Goal: Task Accomplishment & Management: Complete application form

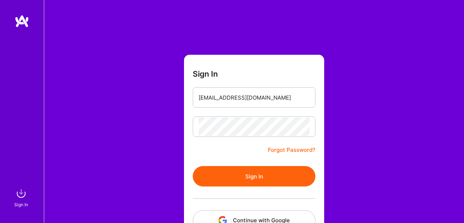
scroll to position [51, 0]
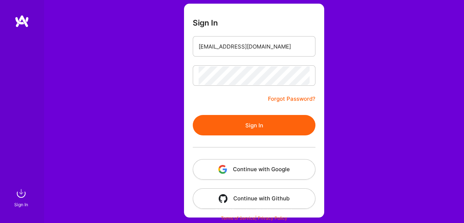
click at [269, 126] on button "Sign In" at bounding box center [254, 125] width 123 height 20
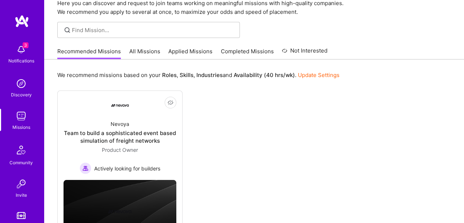
scroll to position [30, 0]
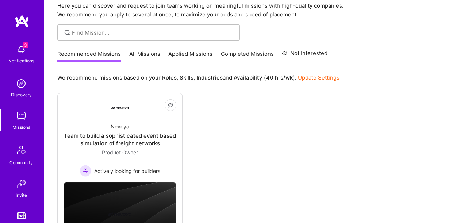
click at [146, 54] on link "All Missions" at bounding box center [144, 56] width 31 height 12
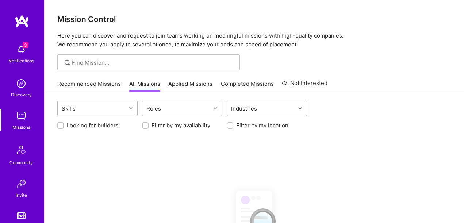
click at [105, 108] on div "Skills" at bounding box center [92, 108] width 68 height 15
click at [155, 107] on div "Roles" at bounding box center [154, 108] width 18 height 11
click at [115, 108] on div "Skills" at bounding box center [92, 108] width 68 height 15
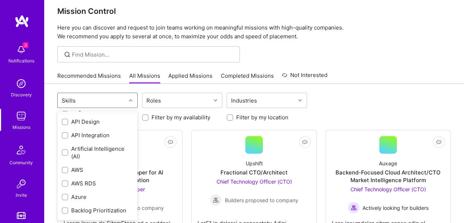
scroll to position [42, 0]
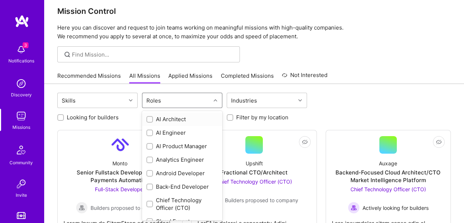
click at [181, 98] on div "Roles" at bounding box center [176, 100] width 68 height 15
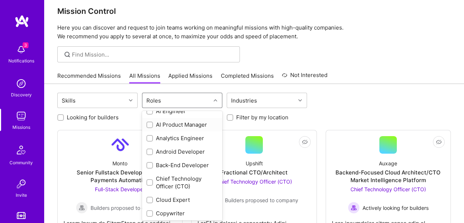
scroll to position [22, 0]
click at [179, 138] on div "Analytics Engineer" at bounding box center [182, 138] width 72 height 8
checkbox input "true"
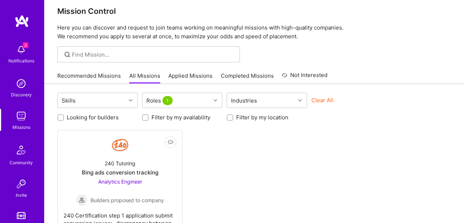
click at [265, 158] on div "Not Interested 240 Tutoring Bing ads conversion tracking Analytics Engineer Bui…" at bounding box center [254, 190] width 394 height 120
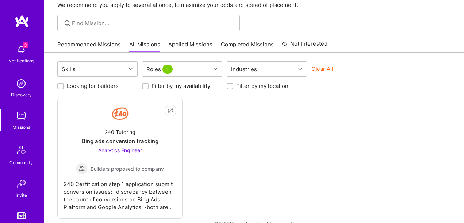
scroll to position [44, 0]
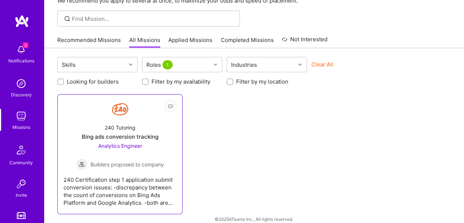
click at [162, 135] on div "240 Tutoring Bing ads conversion tracking Analytics Engineer Builders proposed …" at bounding box center [120, 144] width 113 height 52
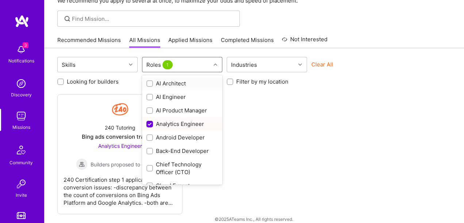
click at [204, 62] on div "Roles 1" at bounding box center [176, 64] width 68 height 15
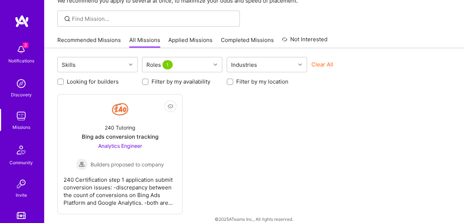
click at [286, 132] on div "Not Interested 240 Tutoring Bing ads conversion tracking Analytics Engineer Bui…" at bounding box center [254, 154] width 394 height 120
click at [197, 66] on div "Roles 1" at bounding box center [176, 64] width 68 height 15
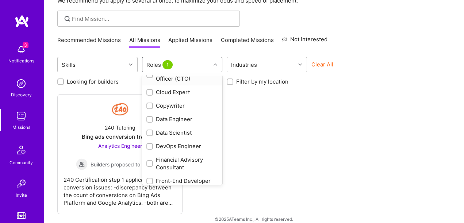
scroll to position [96, 0]
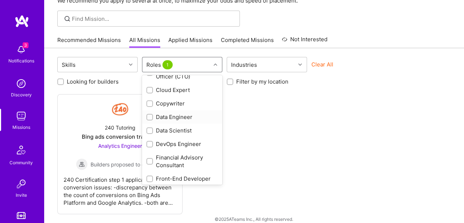
click at [179, 118] on div "Data Engineer" at bounding box center [182, 117] width 72 height 8
checkbox input "true"
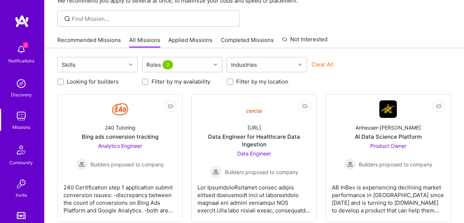
click at [327, 76] on div "Looking for builders Filter by my availability Filter by my location" at bounding box center [254, 79] width 394 height 11
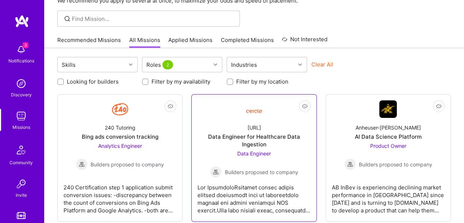
click at [272, 128] on div "Cercle.ai Data Engineer for Healthcare Data Ingestion Data Engineer Builders pr…" at bounding box center [254, 148] width 113 height 60
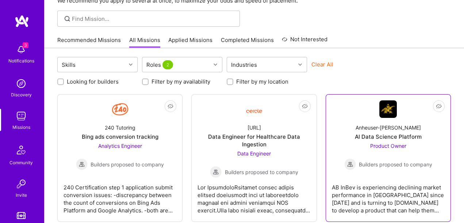
scroll to position [60, 0]
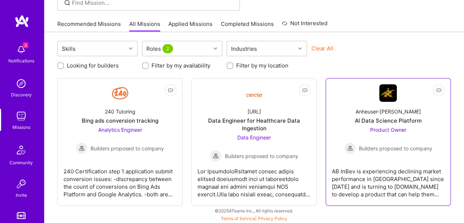
click at [352, 105] on div "Anheuser-Busch AI Data Science Platform Product Owner Builders proposed to comp…" at bounding box center [388, 128] width 113 height 52
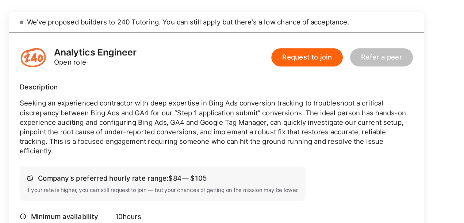
scroll to position [161, 0]
click at [219, 84] on p "Seeking an experienced contractor with deep expertise in Bing Ads conversion tr…" at bounding box center [219, 102] width 315 height 46
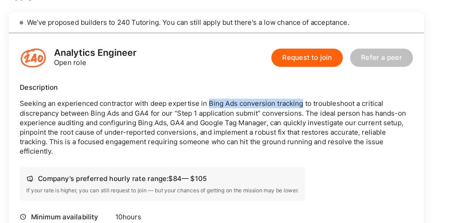
drag, startPoint x: 219, startPoint y: 84, endPoint x: 272, endPoint y: 84, distance: 53.3
click at [272, 84] on p "Seeking an experienced contractor with deep expertise in Bing Ads conversion tr…" at bounding box center [219, 102] width 315 height 46
copy p "Bing Ads conversion tracking"
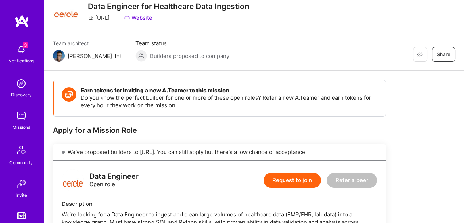
scroll to position [132, 0]
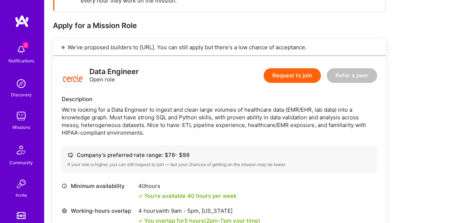
click at [236, 118] on div "We’re looking for a Data Engineer to ingest and clean large volumes of healthca…" at bounding box center [219, 121] width 315 height 31
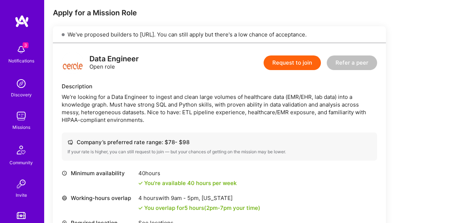
scroll to position [142, 0]
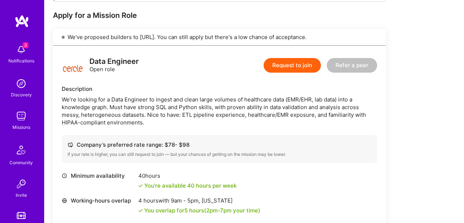
click at [216, 112] on div "We’re looking for a Data Engineer to ingest and clean large volumes of healthca…" at bounding box center [219, 111] width 315 height 31
click at [222, 98] on div "We’re looking for a Data Engineer to ingest and clean large volumes of healthca…" at bounding box center [219, 111] width 315 height 31
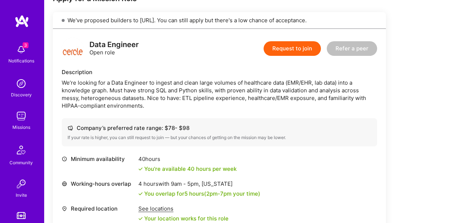
scroll to position [165, 0]
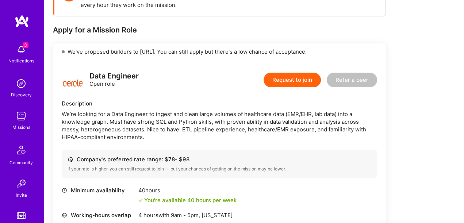
scroll to position [122, 0]
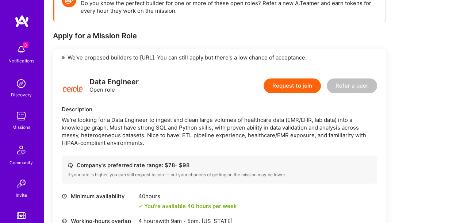
click at [302, 87] on button "Request to join" at bounding box center [292, 86] width 57 height 15
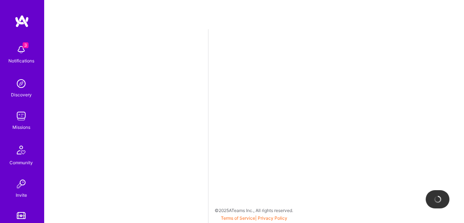
select select "IL"
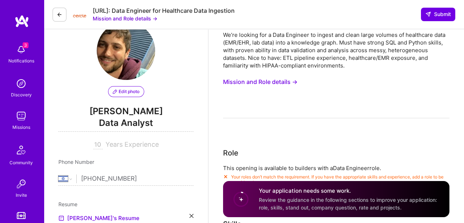
scroll to position [129, 0]
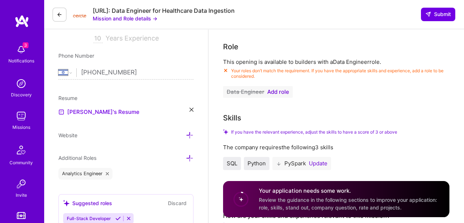
click at [278, 94] on span "Add role" at bounding box center [278, 92] width 22 height 6
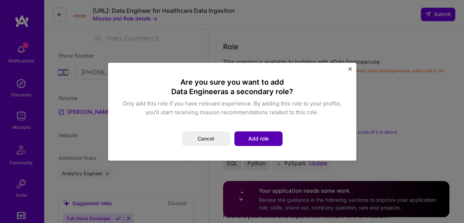
click at [250, 138] on button "Add role" at bounding box center [258, 138] width 48 height 15
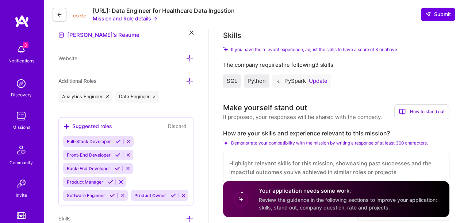
scroll to position [205, 0]
click at [317, 80] on button "Update" at bounding box center [318, 82] width 19 height 6
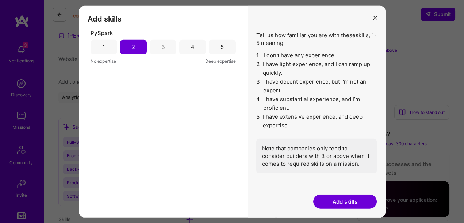
click at [182, 49] on div "4" at bounding box center [192, 46] width 27 height 15
click at [341, 203] on button "Add skills" at bounding box center [345, 202] width 64 height 14
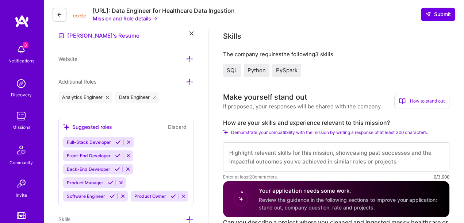
click at [335, 96] on h3 "Make yourself stand out" at bounding box center [302, 97] width 159 height 11
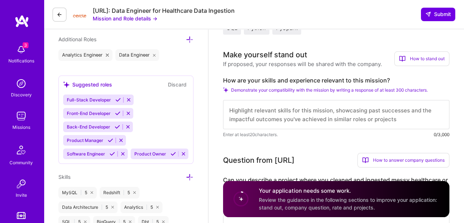
scroll to position [248, 0]
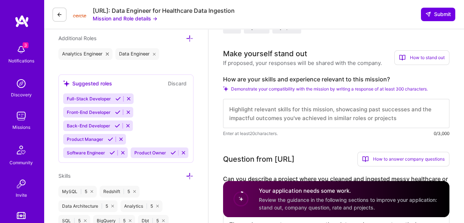
click at [324, 115] on textarea at bounding box center [336, 113] width 226 height 29
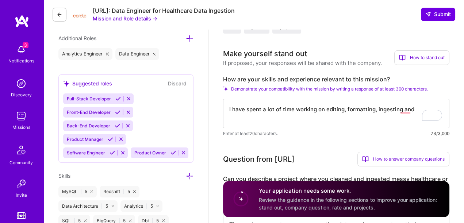
click at [336, 108] on textarea "I have spent a lot of time working on editing, formatting, ingesting and" at bounding box center [336, 113] width 226 height 29
click at [418, 110] on textarea "I have spent a lot of time working on building, formatting, ingesting and" at bounding box center [336, 113] width 226 height 29
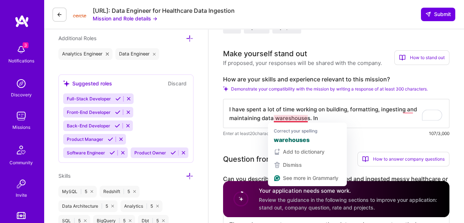
click at [285, 117] on textarea "I have spent a lot of time working on building, formatting, ingesting and maint…" at bounding box center [336, 113] width 226 height 29
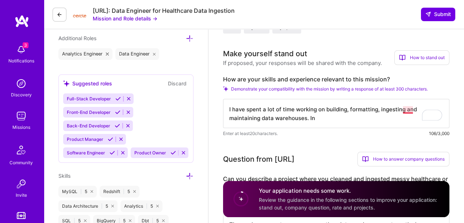
click at [409, 110] on textarea "I have spent a lot of time working on building, formatting, ingesting and maint…" at bounding box center [336, 113] width 226 height 29
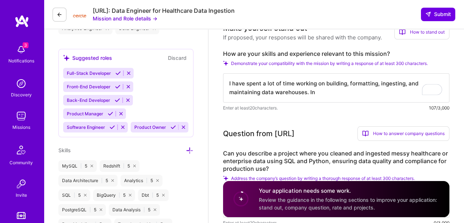
click at [331, 126] on div "Question from Cercle.ai How to answer company questions Mastering company quest…" at bounding box center [336, 133] width 226 height 15
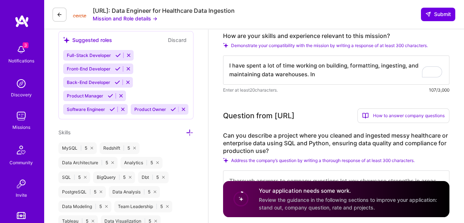
scroll to position [281, 0]
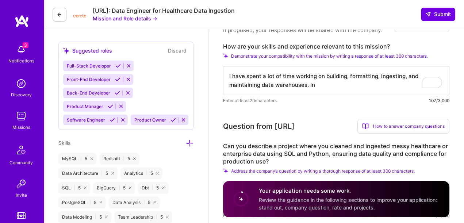
click at [316, 83] on textarea "I have spent a lot of time working on building, formatting, ingesting, and main…" at bounding box center [336, 80] width 226 height 29
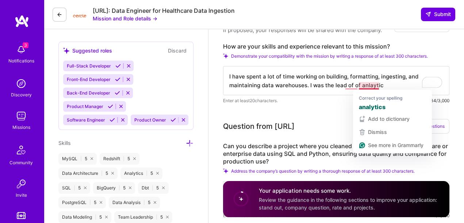
click at [365, 86] on textarea "I have spent a lot of time working on building, formatting, ingesting, and main…" at bounding box center [336, 80] width 226 height 29
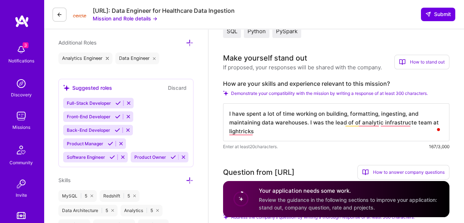
scroll to position [250, 0]
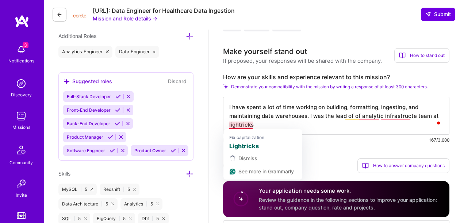
drag, startPoint x: 231, startPoint y: 124, endPoint x: 226, endPoint y: 124, distance: 4.7
click at [226, 124] on textarea "I have spent a lot of time working on building, formatting, ingesting, and main…" at bounding box center [336, 116] width 226 height 38
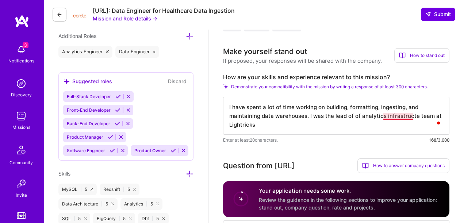
click at [397, 118] on textarea "I have spent a lot of time working on building, formatting, ingesting, and main…" at bounding box center [336, 116] width 226 height 38
click at [264, 128] on textarea "I have spent a lot of time working on building, formatting, ingesting, and main…" at bounding box center [336, 116] width 226 height 38
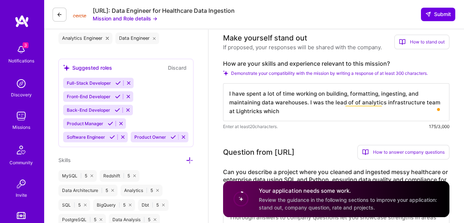
scroll to position [266, 0]
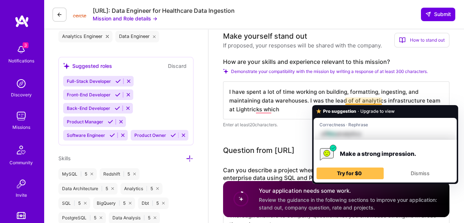
click at [349, 102] on textarea "I have spent a lot of time working on building, formatting, ingesting, and main…" at bounding box center [336, 100] width 226 height 38
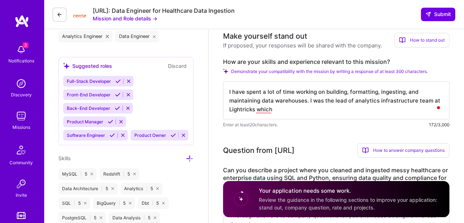
click at [353, 100] on textarea "I have spent a lot of time working on building, formatting, ingesting, and main…" at bounding box center [336, 100] width 226 height 38
click at [275, 111] on textarea "I have spent a lot of time working on building, formatting, ingesting, and main…" at bounding box center [336, 100] width 226 height 38
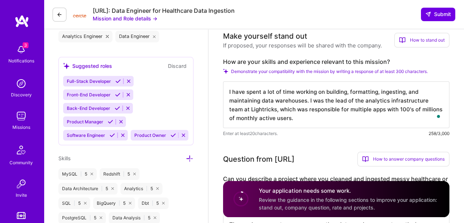
click at [303, 118] on textarea "I have spent a lot of time working on building, formatting, ingesting, and main…" at bounding box center [336, 104] width 226 height 47
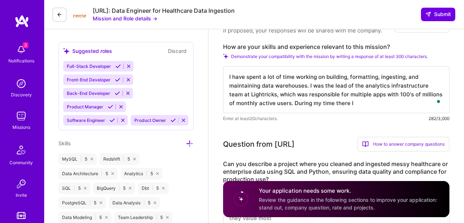
scroll to position [282, 0]
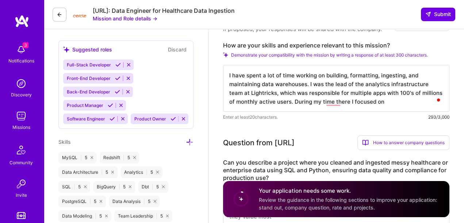
click at [346, 119] on div "Enter at least 20 characters. 293/3,000" at bounding box center [336, 117] width 226 height 8
click at [335, 102] on textarea "I have spent a lot of time working on building, formatting, ingesting, and main…" at bounding box center [336, 88] width 226 height 47
click at [377, 103] on textarea "I have spent a lot of time working on building, formatting, ingesting, and main…" at bounding box center [336, 88] width 226 height 47
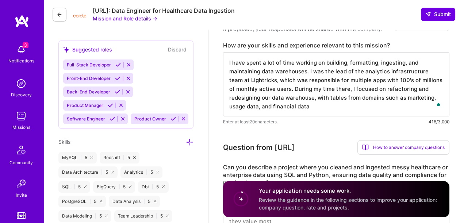
click at [260, 108] on textarea "I have spent a lot of time working on building, formatting, ingesting, and main…" at bounding box center [336, 84] width 226 height 64
click at [315, 107] on textarea "I have spent a lot of time working on building, formatting, ingesting, and main…" at bounding box center [336, 84] width 226 height 64
drag, startPoint x: 322, startPoint y: 106, endPoint x: 345, endPoint y: 97, distance: 24.9
click at [345, 97] on textarea "I have spent a lot of time working on building, formatting, ingesting, and main…" at bounding box center [336, 84] width 226 height 64
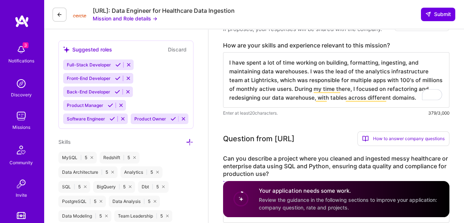
click at [246, 71] on textarea "I have spent a lot of time working on building, formatting, ingesting, and main…" at bounding box center [336, 79] width 226 height 55
drag, startPoint x: 246, startPoint y: 71, endPoint x: 284, endPoint y: 71, distance: 37.6
click at [284, 71] on textarea "I have spent a lot of time working on building, formatting, ingesting, and main…" at bounding box center [336, 79] width 226 height 55
click at [290, 83] on textarea "I have spent a lot of time working on building, formatting, ingesting, and main…" at bounding box center [336, 79] width 226 height 55
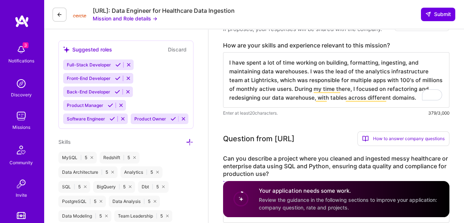
drag, startPoint x: 290, startPoint y: 83, endPoint x: 299, endPoint y: 83, distance: 8.8
click at [299, 83] on textarea "I have spent a lot of time working on building, formatting, ingesting, and main…" at bounding box center [336, 79] width 226 height 55
click at [296, 81] on textarea "I have spent a lot of time working on building, formatting, ingesting, and main…" at bounding box center [336, 79] width 226 height 55
drag, startPoint x: 296, startPoint y: 81, endPoint x: 304, endPoint y: 81, distance: 8.4
click at [304, 81] on textarea "I have spent a lot of time working on building, formatting, ingesting, and main…" at bounding box center [336, 79] width 226 height 55
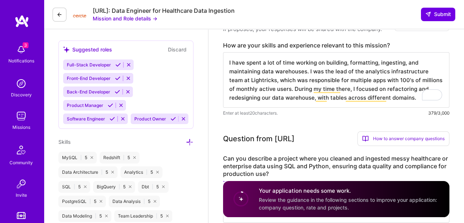
click at [307, 79] on textarea "I have spent a lot of time working on building, formatting, ingesting, and main…" at bounding box center [336, 79] width 226 height 55
click at [279, 80] on textarea "I have spent a lot of time working on building, formatting, ingesting, and main…" at bounding box center [336, 79] width 226 height 55
drag, startPoint x: 279, startPoint y: 80, endPoint x: 268, endPoint y: 81, distance: 11.7
click at [268, 81] on textarea "I have spent a lot of time working on building, formatting, ingesting, and main…" at bounding box center [336, 79] width 226 height 55
click at [296, 79] on textarea "I have spent a lot of time working on building, formatting, ingesting, and main…" at bounding box center [336, 79] width 226 height 55
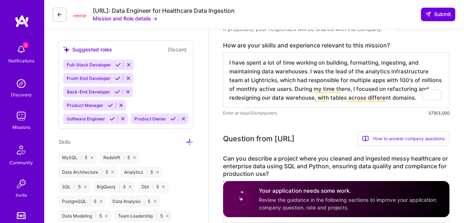
drag, startPoint x: 296, startPoint y: 79, endPoint x: 319, endPoint y: 80, distance: 23.0
click at [319, 80] on textarea "I have spent a lot of time working on building, formatting, ingesting, and main…" at bounding box center [336, 79] width 226 height 55
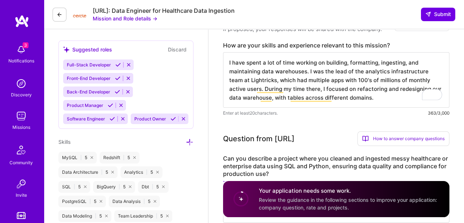
click at [360, 95] on textarea "I have spent a lot of time working on building, formatting, ingesting, and main…" at bounding box center [336, 79] width 226 height 55
click at [341, 81] on textarea "I have spent a lot of time working on building, formatting, ingesting, and main…" at bounding box center [336, 79] width 226 height 55
click at [361, 99] on textarea "I have spent a lot of time working on building, formatting, ingesting, and main…" at bounding box center [336, 79] width 226 height 55
click at [336, 114] on div "Enter at least 20 characters. 362/3,000" at bounding box center [336, 113] width 226 height 8
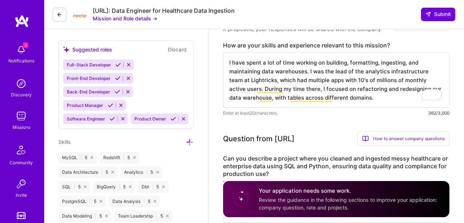
click at [359, 96] on textarea "I have spent a lot of time working on building, formatting, ingesting, and main…" at bounding box center [336, 79] width 226 height 55
drag, startPoint x: 359, startPoint y: 96, endPoint x: 256, endPoint y: 96, distance: 102.6
click at [256, 96] on textarea "I have spent a lot of time working on building, formatting, ingesting, and main…" at bounding box center [336, 79] width 226 height 55
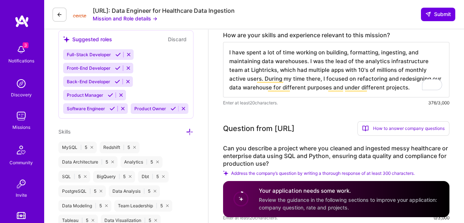
click at [393, 87] on textarea "I have spent a lot of time working on building, formatting, ingesting, and main…" at bounding box center [336, 69] width 226 height 55
drag, startPoint x: 395, startPoint y: 87, endPoint x: 284, endPoint y: 78, distance: 111.0
click at [284, 78] on textarea "I have spent a lot of time working on building, formatting, ingesting, and main…" at bounding box center [336, 69] width 226 height 55
type textarea "I have spent a lot of time working on building, formatting, ingesting, and main…"
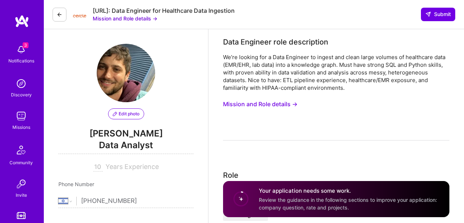
select select "IL"
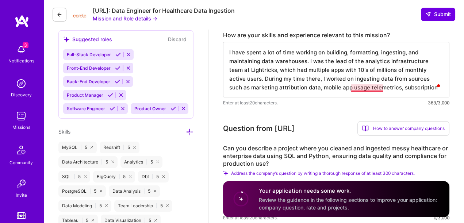
click at [352, 88] on textarea "I have spent a lot of time working on building, formatting, ingesting, and main…" at bounding box center [336, 69] width 226 height 55
click at [414, 89] on textarea "I have spent a lot of time working on building, formatting, ingesting, and main…" at bounding box center [336, 69] width 226 height 55
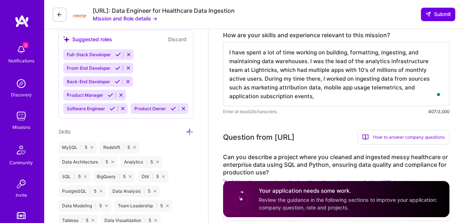
click at [355, 86] on textarea "I have spent a lot of time working on building, formatting, ingesting, and main…" at bounding box center [336, 74] width 226 height 64
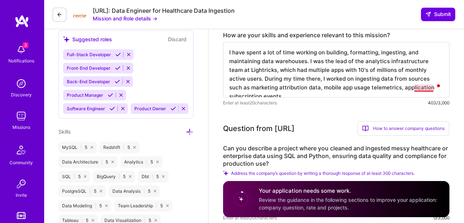
click at [424, 88] on textarea "I have spent a lot of time working on building, formatting, ingesting, and main…" at bounding box center [336, 69] width 226 height 55
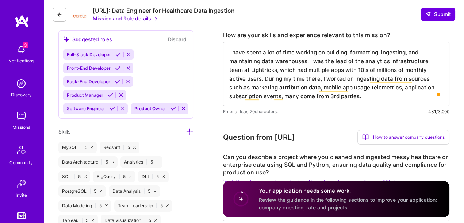
click at [310, 96] on textarea "I have spent a lot of time working on building, formatting, ingesting, and main…" at bounding box center [336, 74] width 226 height 64
click at [313, 97] on textarea "I have spent a lot of time working on building, formatting, ingesting, and main…" at bounding box center [336, 74] width 226 height 64
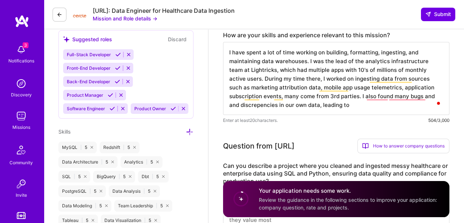
drag, startPoint x: 289, startPoint y: 103, endPoint x: 253, endPoint y: 105, distance: 35.9
click at [253, 105] on textarea "I have spent a lot of time working on building, formatting, ingesting, and main…" at bounding box center [336, 78] width 226 height 73
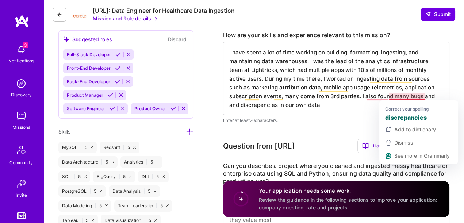
click at [397, 95] on textarea "I have spent a lot of time working on building, formatting, ingesting, and main…" at bounding box center [336, 78] width 226 height 73
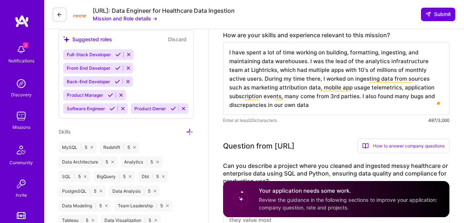
click at [330, 102] on textarea "I have spent a lot of time working on building, formatting, ingesting, and main…" at bounding box center [336, 78] width 226 height 73
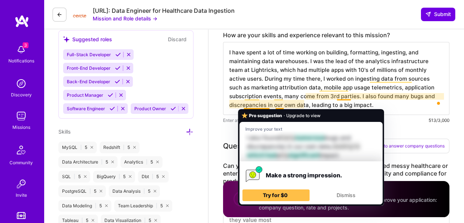
drag, startPoint x: 307, startPoint y: 106, endPoint x: 243, endPoint y: 106, distance: 64.3
click at [243, 106] on textarea "I have spent a lot of time working on building, formatting, ingesting, and main…" at bounding box center [336, 78] width 226 height 73
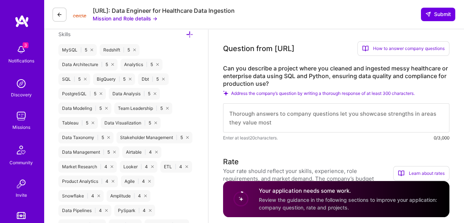
scroll to position [0, 0]
click at [320, 116] on textarea at bounding box center [336, 117] width 226 height 29
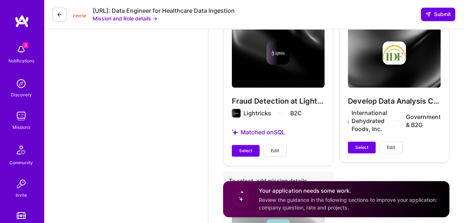
scroll to position [1351, 0]
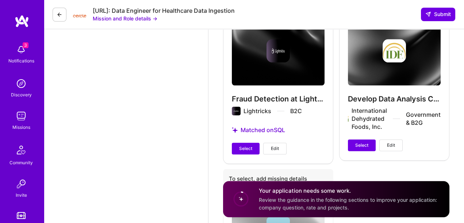
click at [302, 64] on div "Fraud Detection at Lightricks Lightricks B2C Matched on SQL Select Edit" at bounding box center [278, 85] width 110 height 156
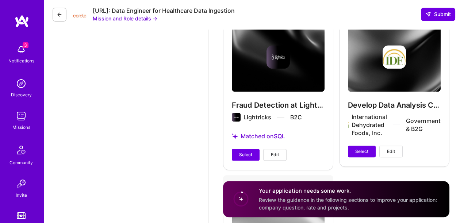
scroll to position [1346, 0]
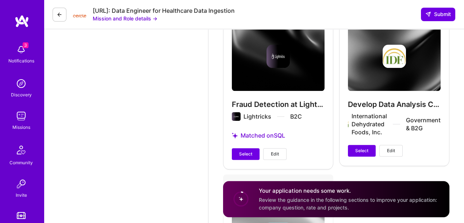
click at [315, 87] on div "Fraud Detection at Lightricks Lightricks B2C Matched on SQL Select Edit" at bounding box center [278, 91] width 110 height 156
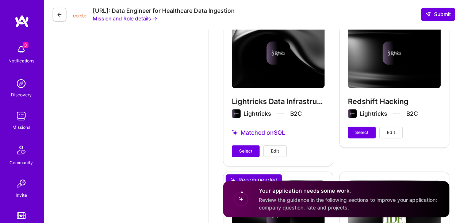
scroll to position [1157, 0]
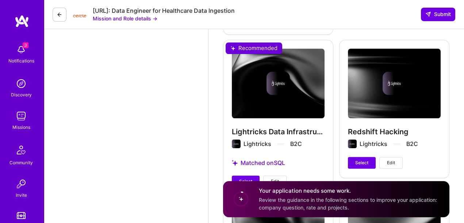
click at [382, 157] on button "Edit" at bounding box center [390, 163] width 23 height 12
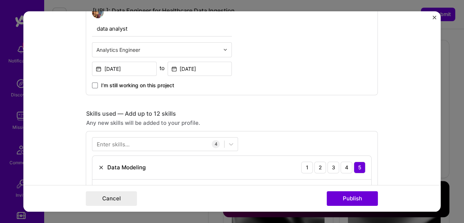
scroll to position [252, 0]
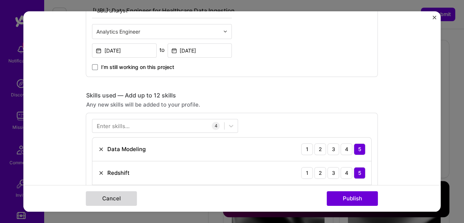
click at [128, 193] on button "Cancel" at bounding box center [111, 198] width 51 height 15
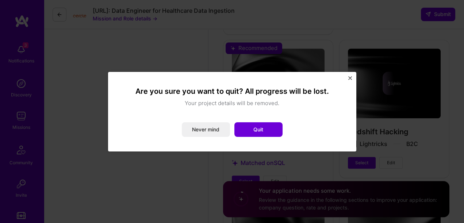
click at [351, 76] on img "Close" at bounding box center [350, 78] width 4 height 4
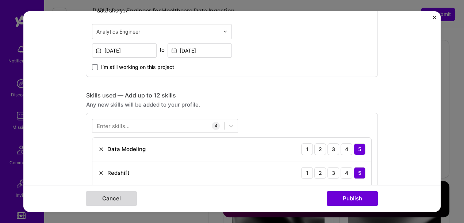
click at [115, 197] on button "Cancel" at bounding box center [111, 198] width 51 height 15
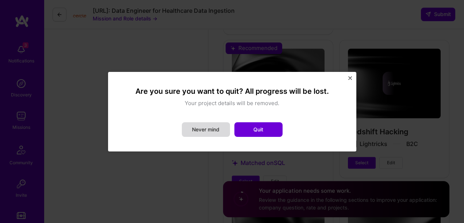
click at [225, 131] on button "Never mind" at bounding box center [206, 129] width 48 height 15
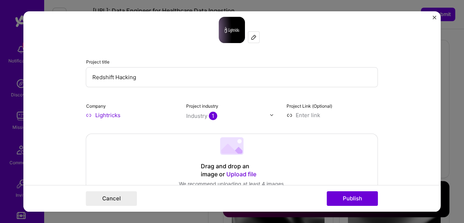
scroll to position [0, 0]
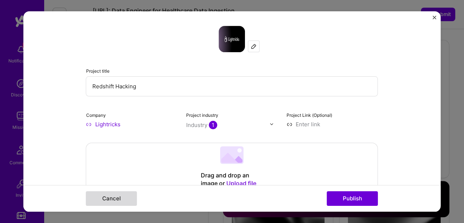
click at [125, 197] on button "Cancel" at bounding box center [111, 198] width 51 height 15
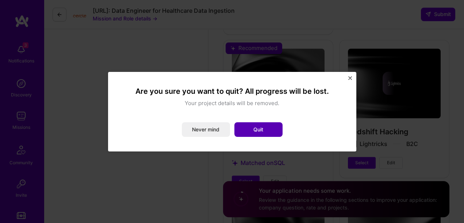
click at [249, 127] on button "Quit" at bounding box center [258, 129] width 48 height 15
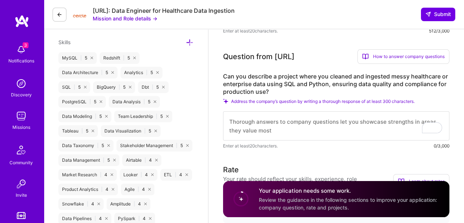
click at [309, 132] on textarea "To enrich screen reader interactions, please activate Accessibility in Grammarl…" at bounding box center [336, 125] width 226 height 29
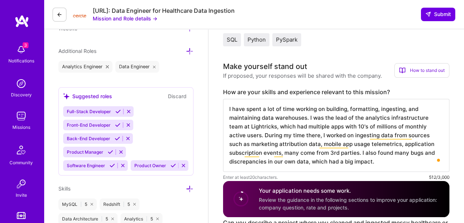
scroll to position [246, 0]
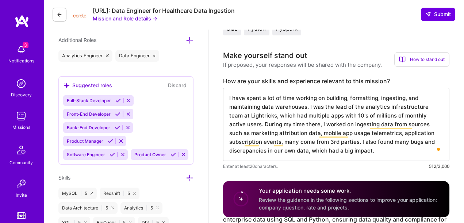
click at [318, 113] on textarea "I have spent a lot of time working on building, formatting, ingesting, and main…" at bounding box center [336, 124] width 226 height 73
click at [312, 111] on textarea "I have spent a lot of time working on building, formatting, ingesting, and main…" at bounding box center [336, 124] width 226 height 73
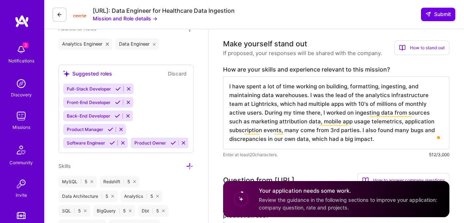
scroll to position [260, 0]
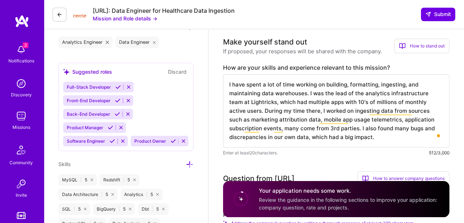
drag, startPoint x: 305, startPoint y: 127, endPoint x: 334, endPoint y: 128, distance: 29.2
click at [334, 128] on textarea "I have spent a lot of time working on building, formatting, ingesting, and main…" at bounding box center [336, 110] width 226 height 73
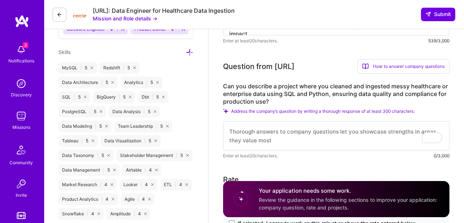
scroll to position [0, 0]
type textarea "I have spent a lot of time working on building, formatting, ingesting, and main…"
click at [332, 92] on label "Can you describe a project where you cleaned and ingested messy healthcare or e…" at bounding box center [336, 94] width 226 height 23
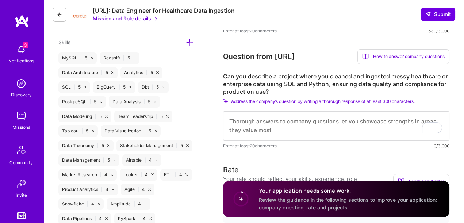
scroll to position [0, 0]
click at [323, 119] on textarea "To enrich screen reader interactions, please activate Accessibility in Grammarl…" at bounding box center [336, 125] width 226 height 29
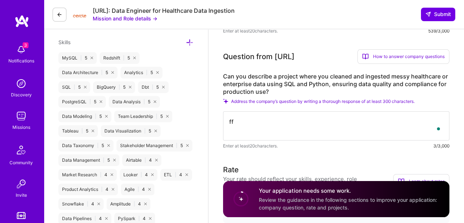
type textarea "f"
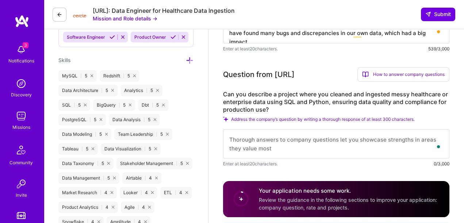
scroll to position [374, 0]
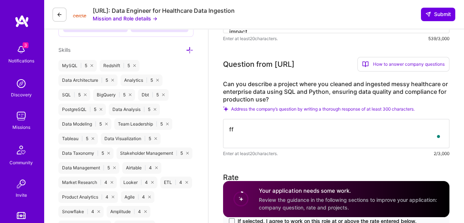
type textarea "f"
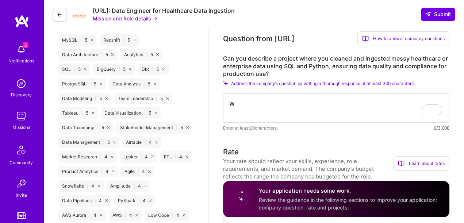
scroll to position [0, 0]
click at [263, 106] on textarea "We received marketing attribution" at bounding box center [336, 107] width 226 height 29
click at [343, 103] on textarea "We received online marketing attribution" at bounding box center [336, 107] width 226 height 29
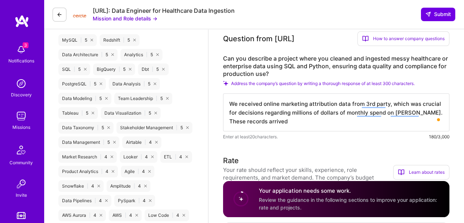
click at [296, 120] on textarea "We received online marketing attribution data from 3rd party, which was crucial…" at bounding box center [336, 112] width 226 height 38
click at [230, 105] on textarea "We received online marketing attribution data from 3rd party, which was crucial…" at bounding box center [336, 112] width 226 height 38
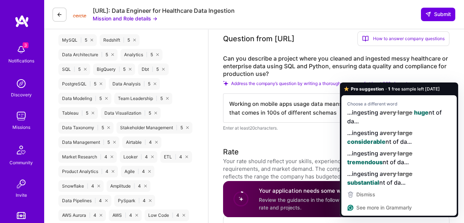
click at [333, 112] on textarea "Working on mobile apps usage data means ingesting a very large amount of data t…" at bounding box center [336, 107] width 226 height 29
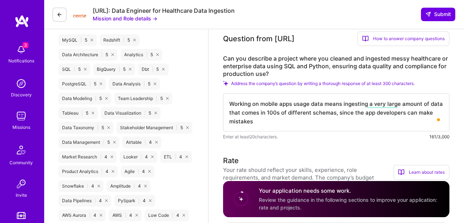
click at [333, 113] on textarea "Working on mobile apps usage data means ingesting a very large amount of data t…" at bounding box center [336, 112] width 226 height 38
type textarea "Working on mobile apps usage data means ingesting a very large amount of data t…"
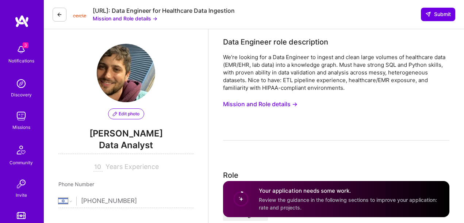
select select "IL"
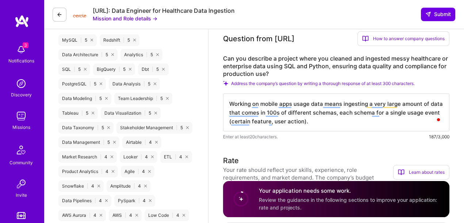
click at [418, 103] on textarea "Working on mobile apps usage data means ingesting a very large amount of data t…" at bounding box center [336, 112] width 226 height 38
click at [302, 121] on textarea "Working on mobile apps usage data means ingesting a very large amounts of data …" at bounding box center [336, 112] width 226 height 38
click at [309, 121] on textarea "Working on mobile apps usage data means ingesting a very large amounts of data …" at bounding box center [336, 112] width 226 height 38
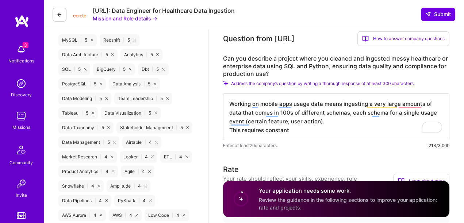
click at [230, 129] on textarea "Working on mobile apps usage data means ingesting a very large amounts of data …" at bounding box center [336, 116] width 226 height 47
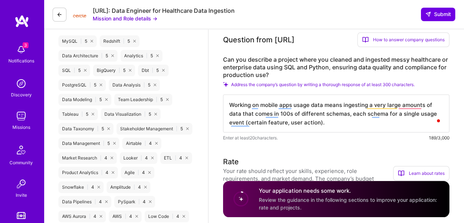
scroll to position [400, 0]
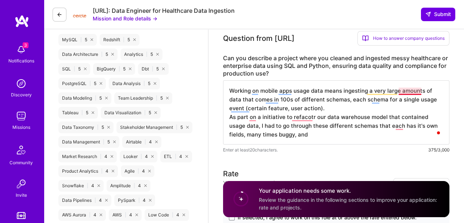
click at [406, 92] on textarea "Working on mobile apps usage data means ingesting a very large amounts of data …" at bounding box center [336, 112] width 226 height 64
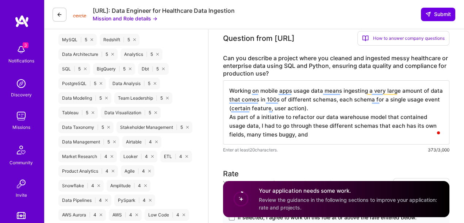
click at [389, 119] on textarea "Working on mobile apps usage data means ingesting a very large amount of data t…" at bounding box center [336, 112] width 226 height 64
click at [397, 115] on textarea "Working on mobile apps usage data means ingesting a very large amount of data t…" at bounding box center [336, 112] width 226 height 64
click at [419, 117] on textarea "Working on mobile apps usage data means ingesting a very large amount of data t…" at bounding box center [336, 112] width 226 height 64
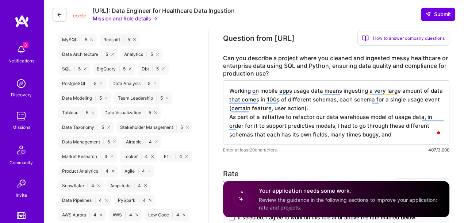
click at [374, 134] on textarea "Working on mobile apps usage data means ingesting a very large amount of data t…" at bounding box center [336, 112] width 226 height 64
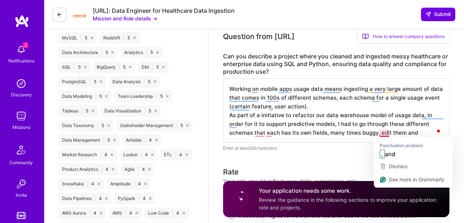
click at [385, 131] on textarea "Working on mobile apps usage data means ingesting a very large amount of data t…" at bounding box center [336, 111] width 226 height 64
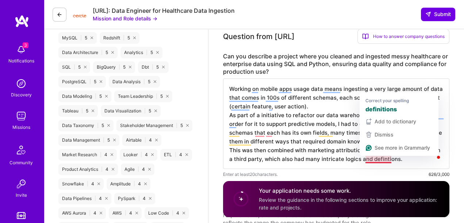
click at [353, 159] on textarea "Working on mobile apps usage data means ingesting a very large amount of data t…" at bounding box center [336, 124] width 226 height 91
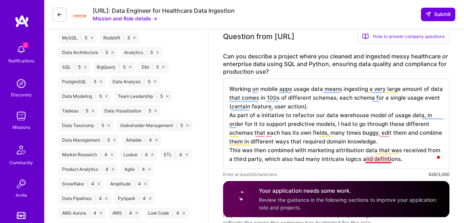
click at [391, 159] on textarea "Working on mobile apps usage data means ingesting a very large amount of data t…" at bounding box center [336, 124] width 226 height 91
type textarea "Working on mobile apps usage data means ingesting a very large amount of data t…"
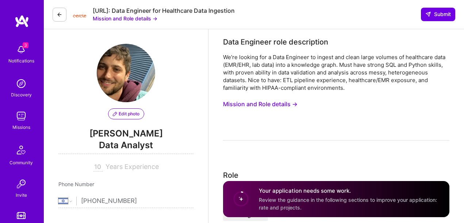
select select "IL"
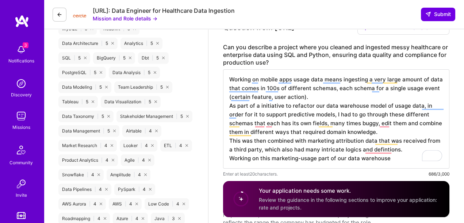
scroll to position [413, 0]
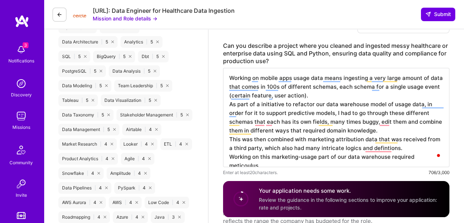
click at [416, 157] on textarea "Working on mobile apps usage data means ingesting a very large amount of data t…" at bounding box center [336, 117] width 226 height 99
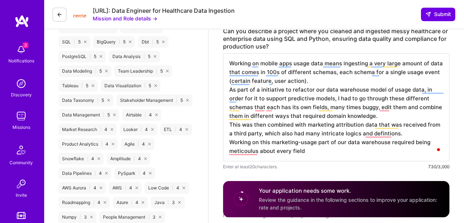
scroll to position [429, 0]
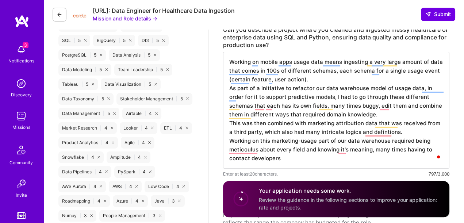
click at [369, 149] on textarea "Working on mobile apps usage data means ingesting a very large amount of data t…" at bounding box center [336, 110] width 226 height 117
click at [229, 160] on textarea "Working on mobile apps usage data means ingesting a very large amount of data t…" at bounding box center [336, 110] width 226 height 117
click at [382, 161] on textarea "Working on mobile apps usage data means ingesting a very large amount of data t…" at bounding box center [336, 110] width 226 height 117
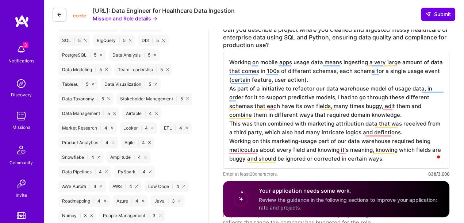
click at [272, 107] on textarea "Working on mobile apps usage data means ingesting a very large amount of data t…" at bounding box center [336, 110] width 226 height 117
click at [344, 150] on textarea "Working on mobile apps usage data means ingesting a very large amount of data t…" at bounding box center [336, 110] width 226 height 117
click at [310, 119] on textarea "Working on mobile apps usage data means ingesting a very large amount of data t…" at bounding box center [336, 110] width 226 height 117
click at [379, 158] on textarea "Working on mobile apps usage data means ingesting a very large amount of data t…" at bounding box center [336, 110] width 226 height 117
click at [386, 159] on textarea "Working on mobile apps usage data means ingesting a very large amount of data t…" at bounding box center [336, 110] width 226 height 117
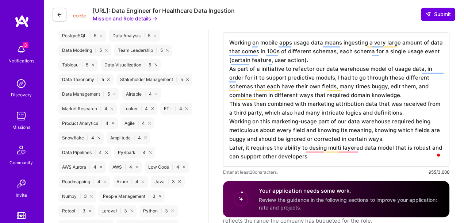
click at [284, 157] on textarea "Working on mobile apps usage data means ingesting a very large amount of data t…" at bounding box center [336, 99] width 226 height 134
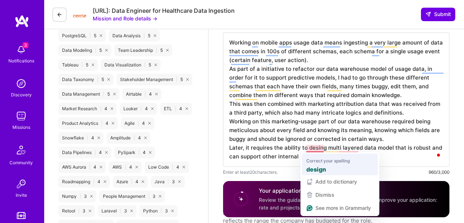
type textarea "Working on mobile apps usage data means ingesting a very large amount of data t…"
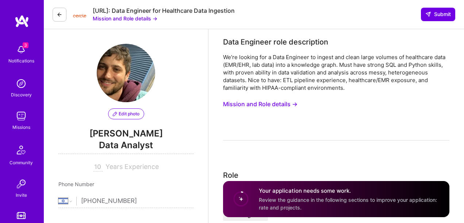
select select "IL"
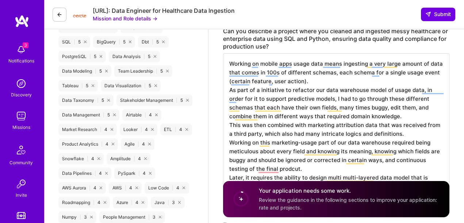
click at [309, 81] on textarea "Working on mobile apps usage data means ingesting a very large amount of data t…" at bounding box center [336, 124] width 226 height 143
click at [314, 79] on textarea "Working on mobile apps usage data means ingesting a very large amount of data t…" at bounding box center [336, 124] width 226 height 143
click at [271, 83] on textarea "Working on mobile apps usage data means ingesting a very large amount of data t…" at bounding box center [336, 124] width 226 height 143
click at [316, 80] on textarea "Working on mobile apps usage data means ingesting a very large amount of data t…" at bounding box center [336, 124] width 226 height 143
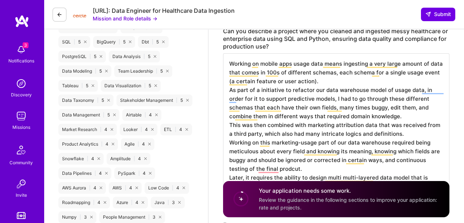
click at [434, 72] on textarea "Working on mobile apps usage data means ingesting a very large amount of data t…" at bounding box center [336, 124] width 226 height 143
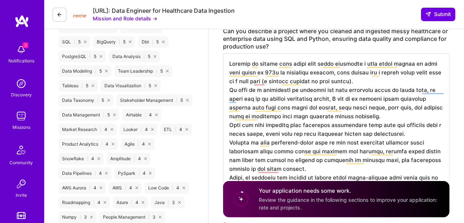
click at [230, 82] on textarea "To enrich screen reader interactions, please activate Accessibility in Grammarl…" at bounding box center [336, 124] width 226 height 143
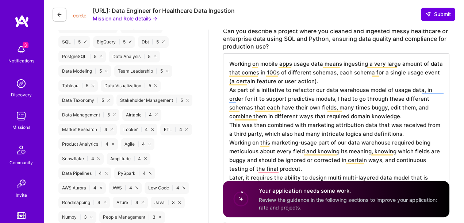
click at [244, 91] on textarea "Working on mobile apps usage data means ingesting a very large amount of data t…" at bounding box center [336, 124] width 226 height 143
drag, startPoint x: 244, startPoint y: 91, endPoint x: 374, endPoint y: 89, distance: 130.4
click at [374, 89] on textarea "Working on mobile apps usage data means ingesting a very large amount of data t…" at bounding box center [336, 124] width 226 height 143
click at [375, 89] on textarea "Working on mobile apps usage data means ingesting a very large amount of data t…" at bounding box center [336, 124] width 226 height 143
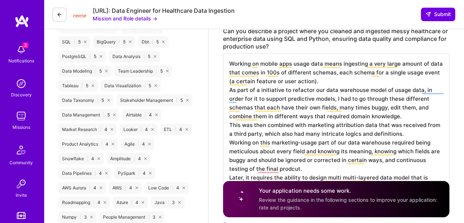
click at [353, 89] on textarea "Working on mobile apps usage data means ingesting a very large amount of data t…" at bounding box center [336, 124] width 226 height 143
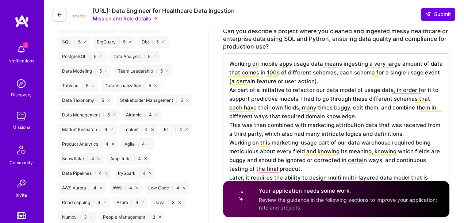
click at [293, 105] on textarea "Working on mobile apps usage data means ingesting a very large amount of data t…" at bounding box center [336, 124] width 226 height 143
drag, startPoint x: 293, startPoint y: 105, endPoint x: 327, endPoint y: 107, distance: 34.1
click at [327, 107] on textarea "Working on mobile apps usage data means ingesting a very large amount of data t…" at bounding box center [336, 124] width 226 height 143
drag, startPoint x: 327, startPoint y: 107, endPoint x: 299, endPoint y: 107, distance: 27.7
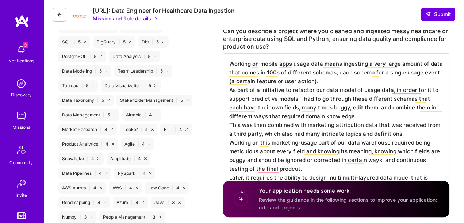
click at [299, 107] on textarea "Working on mobile apps usage data means ingesting a very large amount of data t…" at bounding box center [336, 124] width 226 height 143
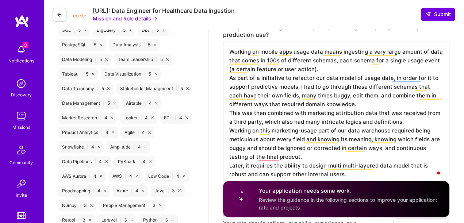
scroll to position [439, 0]
click at [332, 111] on textarea "Working on mobile apps usage data means ingesting a very large amount of data t…" at bounding box center [336, 112] width 226 height 143
drag, startPoint x: 332, startPoint y: 111, endPoint x: 330, endPoint y: 120, distance: 9.0
click at [330, 120] on textarea "Working on mobile apps usage data means ingesting a very large amount of data t…" at bounding box center [336, 112] width 226 height 143
click at [327, 114] on textarea "Working on mobile apps usage data means ingesting a very large amount of data t…" at bounding box center [336, 112] width 226 height 143
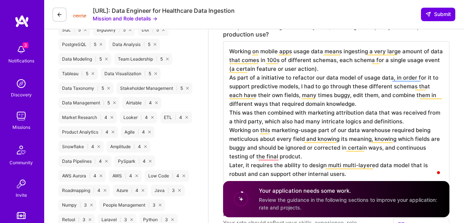
click at [325, 112] on textarea "Working on mobile apps usage data means ingesting a very large amount of data t…" at bounding box center [336, 112] width 226 height 143
drag, startPoint x: 325, startPoint y: 112, endPoint x: 325, endPoint y: 123, distance: 11.0
click at [325, 123] on textarea "Working on mobile apps usage data means ingesting a very large amount of data t…" at bounding box center [336, 112] width 226 height 143
click at [327, 117] on textarea "Working on mobile apps usage data means ingesting a very large amount of data t…" at bounding box center [336, 112] width 226 height 143
drag, startPoint x: 328, startPoint y: 116, endPoint x: 327, endPoint y: 124, distance: 8.0
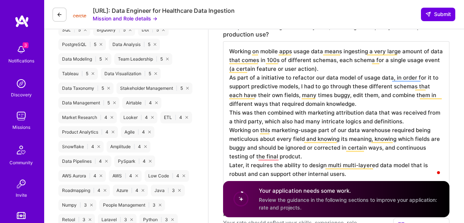
click at [327, 124] on textarea "Working on mobile apps usage data means ingesting a very large amount of data t…" at bounding box center [336, 112] width 226 height 143
click at [327, 115] on textarea "Working on mobile apps usage data means ingesting a very large amount of data t…" at bounding box center [336, 112] width 226 height 143
click at [302, 139] on textarea "Working on mobile apps usage data means ingesting a very large amount of data t…" at bounding box center [336, 112] width 226 height 143
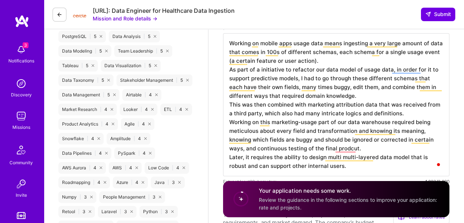
scroll to position [448, 0]
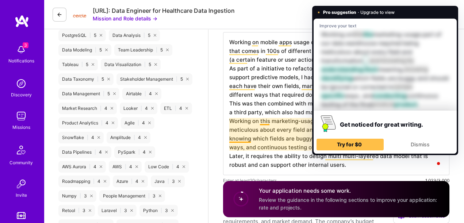
click at [379, 154] on textarea "Working on mobile apps usage data means ingesting a very large amount of data t…" at bounding box center [336, 103] width 226 height 143
click at [289, 85] on textarea "Working on mobile apps usage data means ingesting a very large amount of data t…" at bounding box center [336, 103] width 226 height 143
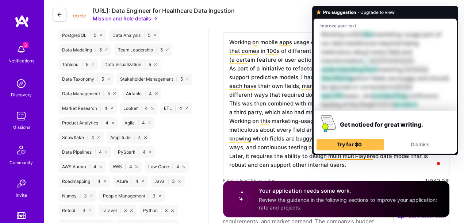
click at [362, 153] on textarea "Working on mobile apps usage data means ingesting a very large amount of data t…" at bounding box center [336, 103] width 226 height 143
click at [391, 152] on textarea "Working on mobile apps usage data means ingesting a very large amount of data t…" at bounding box center [336, 103] width 226 height 143
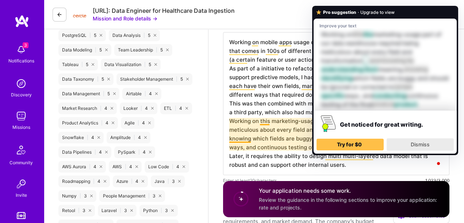
click at [393, 139] on div "Dismiss" at bounding box center [420, 145] width 61 height 12
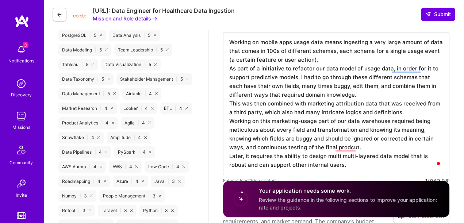
click at [393, 130] on textarea "Working on mobile apps usage data means ingesting a very large amount of data t…" at bounding box center [336, 103] width 226 height 143
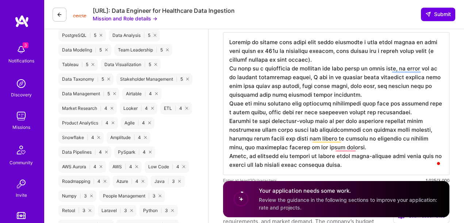
click at [241, 139] on textarea "To enrich screen reader interactions, please activate Accessibility in Grammarl…" at bounding box center [336, 103] width 226 height 143
click at [268, 137] on textarea "To enrich screen reader interactions, please activate Accessibility in Grammarl…" at bounding box center [336, 103] width 226 height 143
drag, startPoint x: 268, startPoint y: 137, endPoint x: 293, endPoint y: 137, distance: 24.8
click at [293, 137] on textarea "To enrich screen reader interactions, please activate Accessibility in Grammarl…" at bounding box center [336, 103] width 226 height 143
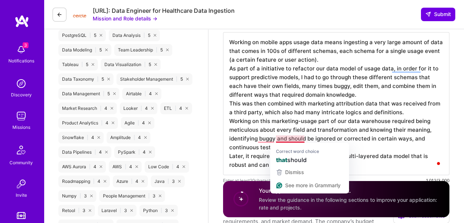
click at [277, 139] on textarea "Working on mobile apps usage data means ingesting a very large amount of data t…" at bounding box center [336, 103] width 226 height 143
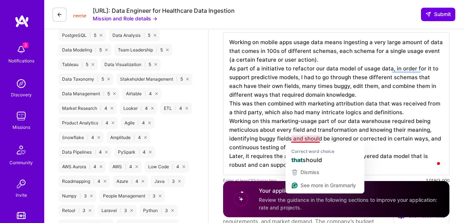
click at [297, 138] on textarea "Working on mobile apps usage data means ingesting a very large amount of data t…" at bounding box center [336, 103] width 226 height 143
drag, startPoint x: 297, startPoint y: 138, endPoint x: 318, endPoint y: 140, distance: 20.5
click at [318, 140] on textarea "Working on mobile apps usage data means ingesting a very large amount of data t…" at bounding box center [336, 103] width 226 height 143
click at [298, 140] on textarea "Working on mobile apps usage data means ingesting a very large amount of data t…" at bounding box center [336, 103] width 226 height 143
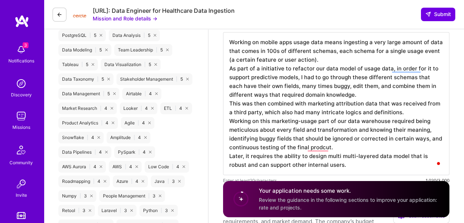
click at [335, 148] on textarea "Working on mobile apps usage data means ingesting a very large amount of data t…" at bounding box center [336, 103] width 226 height 143
click at [322, 146] on textarea "Working on mobile apps usage data means ingesting a very large amount of data t…" at bounding box center [336, 103] width 226 height 143
click at [336, 147] on textarea "Working on mobile apps usage data means ingesting a very large amount of data t…" at bounding box center [336, 103] width 226 height 143
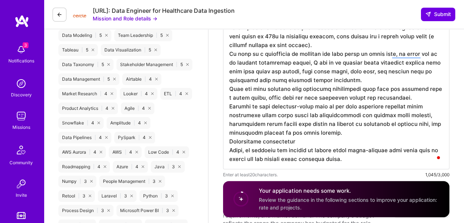
scroll to position [464, 0]
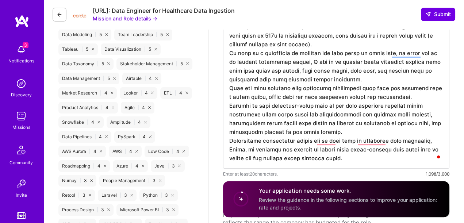
click at [311, 143] on textarea "To enrich screen reader interactions, please activate Accessibility in Grammarl…" at bounding box center [336, 93] width 226 height 152
click at [326, 141] on textarea "To enrich screen reader interactions, please activate Accessibility in Grammarl…" at bounding box center [336, 93] width 226 height 152
click at [333, 139] on textarea "To enrich screen reader interactions, please activate Accessibility in Grammarl…" at bounding box center [336, 93] width 226 height 152
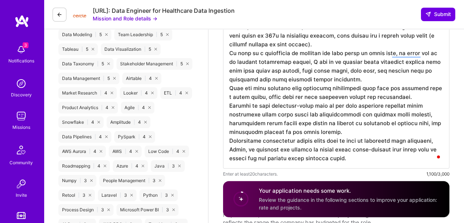
click at [437, 141] on textarea "To enrich screen reader interactions, please activate Accessibility in Grammarl…" at bounding box center [336, 93] width 226 height 152
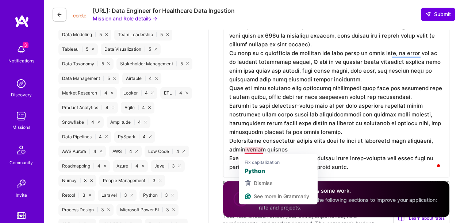
click at [238, 152] on textarea "To enrich screen reader interactions, please activate Accessibility in Grammarl…" at bounding box center [336, 97] width 226 height 161
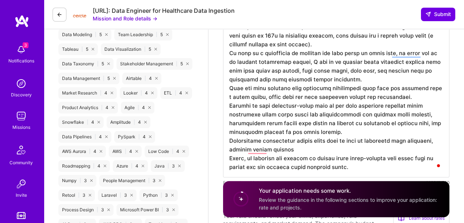
click at [287, 150] on textarea "To enrich screen reader interactions, please activate Accessibility in Grammarl…" at bounding box center [336, 97] width 226 height 161
click at [248, 151] on textarea "To enrich screen reader interactions, please activate Accessibility in Grammarl…" at bounding box center [336, 97] width 226 height 161
click at [323, 148] on textarea "To enrich screen reader interactions, please activate Accessibility in Grammarl…" at bounding box center [336, 97] width 226 height 161
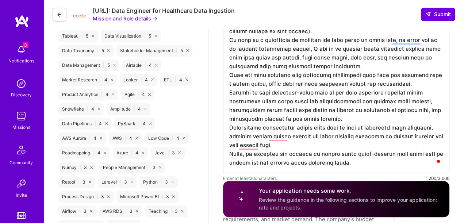
scroll to position [480, 0]
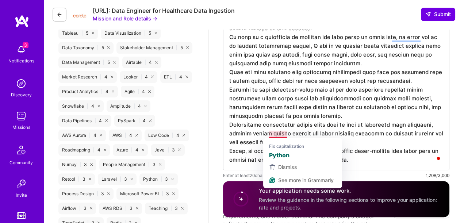
click at [251, 145] on textarea "To enrich screen reader interactions, please activate Accessibility in Grammarl…" at bounding box center [336, 85] width 226 height 169
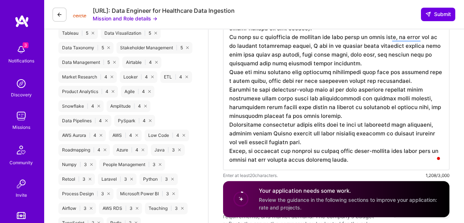
click at [249, 143] on textarea "To enrich screen reader interactions, please activate Accessibility in Grammarl…" at bounding box center [336, 85] width 226 height 169
click at [231, 142] on textarea "To enrich screen reader interactions, please activate Accessibility in Grammarl…" at bounding box center [336, 85] width 226 height 169
click at [409, 132] on textarea "To enrich screen reader interactions, please activate Accessibility in Grammarl…" at bounding box center [336, 85] width 226 height 169
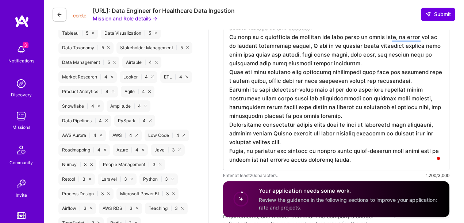
click at [341, 130] on textarea "To enrich screen reader interactions, please activate Accessibility in Grammarl…" at bounding box center [336, 85] width 226 height 169
click at [340, 143] on textarea "To enrich screen reader interactions, please activate Accessibility in Grammarl…" at bounding box center [336, 85] width 226 height 169
drag, startPoint x: 341, startPoint y: 158, endPoint x: 221, endPoint y: 153, distance: 120.9
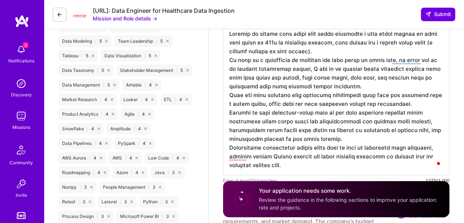
scroll to position [457, 0]
click at [427, 150] on textarea "To enrich screen reader interactions, please activate Accessibility in Grammarl…" at bounding box center [336, 100] width 226 height 152
click at [413, 152] on textarea "To enrich screen reader interactions, please activate Accessibility in Grammarl…" at bounding box center [336, 100] width 226 height 152
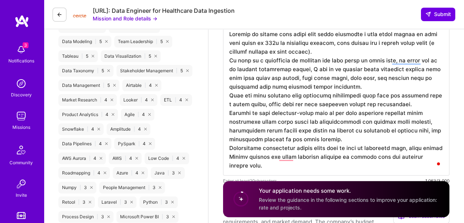
click at [315, 147] on textarea "To enrich screen reader interactions, please activate Accessibility in Grammarl…" at bounding box center [336, 100] width 226 height 152
click at [323, 147] on textarea "To enrich screen reader interactions, please activate Accessibility in Grammarl…" at bounding box center [336, 100] width 226 height 152
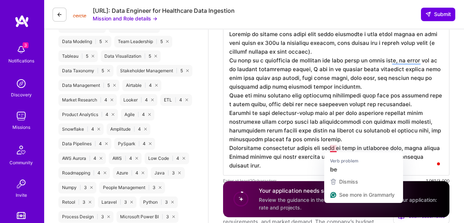
drag, startPoint x: 323, startPoint y: 147, endPoint x: 336, endPoint y: 148, distance: 12.8
click at [336, 149] on textarea "To enrich screen reader interactions, please activate Accessibility in Grammarl…" at bounding box center [336, 100] width 226 height 152
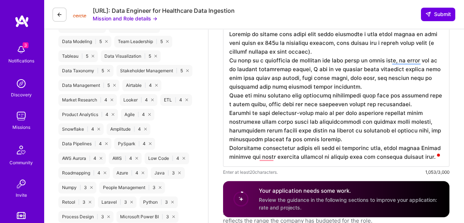
click at [331, 148] on textarea "To enrich screen reader interactions, please activate Accessibility in Grammarl…" at bounding box center [336, 95] width 226 height 143
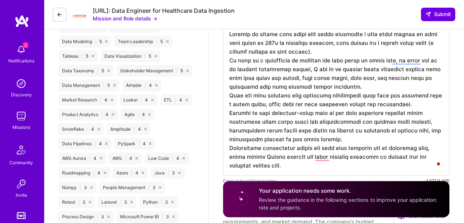
click at [423, 148] on textarea "To enrich screen reader interactions, please activate Accessibility in Grammarl…" at bounding box center [336, 100] width 226 height 152
drag, startPoint x: 423, startPoint y: 148, endPoint x: 418, endPoint y: 149, distance: 5.1
click at [418, 149] on textarea "To enrich screen reader interactions, please activate Accessibility in Grammarl…" at bounding box center [336, 100] width 226 height 152
click at [409, 146] on textarea "To enrich screen reader interactions, please activate Accessibility in Grammarl…" at bounding box center [336, 100] width 226 height 152
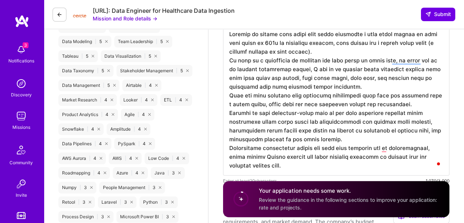
click at [264, 158] on textarea "To enrich screen reader interactions, please activate Accessibility in Grammarl…" at bounding box center [336, 100] width 226 height 152
drag, startPoint x: 264, startPoint y: 158, endPoint x: 283, endPoint y: 158, distance: 18.6
click at [283, 158] on textarea "To enrich screen reader interactions, please activate Accessibility in Grammarl…" at bounding box center [336, 100] width 226 height 152
click at [303, 158] on textarea "To enrich screen reader interactions, please activate Accessibility in Grammarl…" at bounding box center [336, 100] width 226 height 152
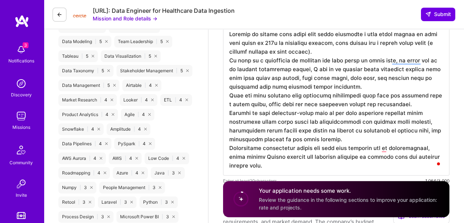
click at [309, 108] on textarea "To enrich screen reader interactions, please activate Accessibility in Grammarl…" at bounding box center [336, 100] width 226 height 152
type textarea "Working on mobile apps usage data means ingesting a very large amount of data t…"
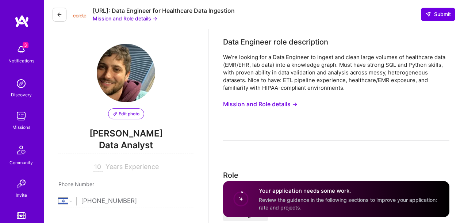
select select "IL"
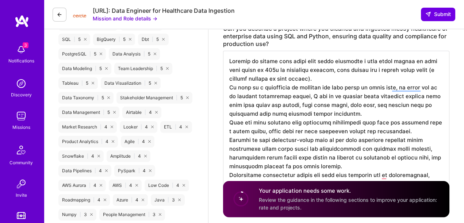
scroll to position [429, 0]
click at [315, 76] on textarea "To enrich screen reader interactions, please activate Accessibility in Grammarl…" at bounding box center [336, 127] width 226 height 152
drag, startPoint x: 333, startPoint y: 70, endPoint x: 434, endPoint y: 67, distance: 101.2
click at [434, 67] on textarea "To enrich screen reader interactions, please activate Accessibility in Grammarl…" at bounding box center [336, 127] width 226 height 152
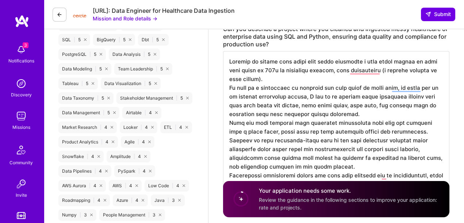
click at [383, 71] on textarea "To enrich screen reader interactions, please activate Accessibility in Grammarl…" at bounding box center [336, 127] width 226 height 152
click at [388, 71] on textarea "To enrich screen reader interactions, please activate Accessibility in Grammarl…" at bounding box center [336, 127] width 226 height 152
click at [386, 71] on textarea "To enrich screen reader interactions, please activate Accessibility in Grammarl…" at bounding box center [336, 127] width 226 height 152
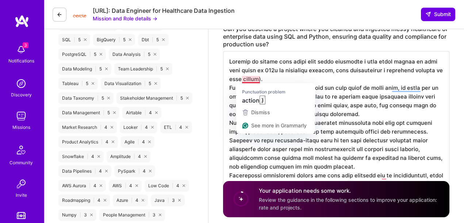
click at [262, 80] on textarea "To enrich screen reader interactions, please activate Accessibility in Grammarl…" at bounding box center [336, 127] width 226 height 152
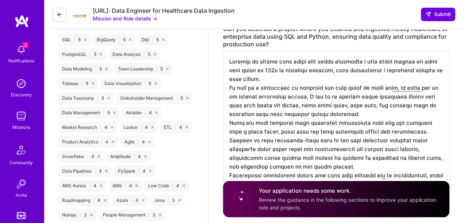
click at [250, 93] on textarea "To enrich screen reader interactions, please activate Accessibility in Grammarl…" at bounding box center [336, 127] width 226 height 152
drag, startPoint x: 422, startPoint y: 87, endPoint x: 389, endPoint y: 89, distance: 33.6
click at [389, 89] on textarea "To enrich screen reader interactions, please activate Accessibility in Grammarl…" at bounding box center [336, 127] width 226 height 152
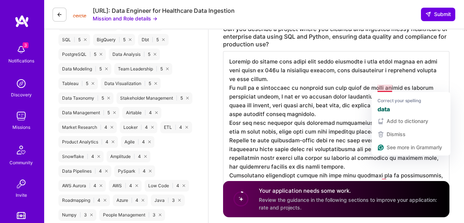
drag, startPoint x: 394, startPoint y: 85, endPoint x: 388, endPoint y: 85, distance: 5.9
click at [388, 85] on textarea "To enrich screen reader interactions, please activate Accessibility in Grammarl…" at bounding box center [336, 127] width 226 height 152
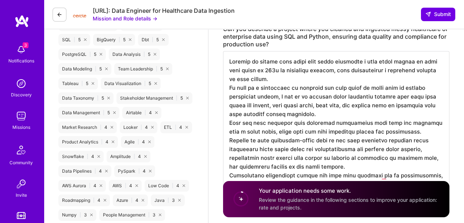
click at [267, 97] on textarea "To enrich screen reader interactions, please activate Accessibility in Grammarl…" at bounding box center [336, 127] width 226 height 152
click at [276, 96] on textarea "To enrich screen reader interactions, please activate Accessibility in Grammarl…" at bounding box center [336, 127] width 226 height 152
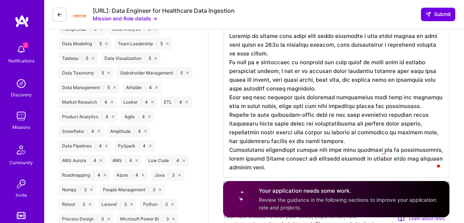
scroll to position [453, 0]
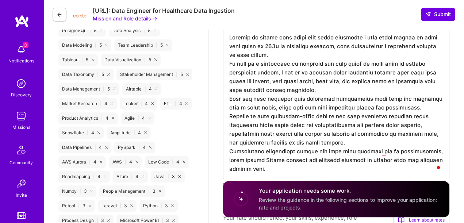
click at [313, 90] on textarea "To enrich screen reader interactions, please activate Accessibility in Grammarl…" at bounding box center [336, 103] width 226 height 152
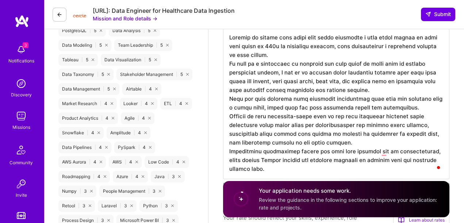
click at [236, 97] on textarea "To enrich screen reader interactions, please activate Accessibility in Grammarl…" at bounding box center [336, 103] width 226 height 152
drag, startPoint x: 236, startPoint y: 97, endPoint x: 300, endPoint y: 97, distance: 64.6
click at [300, 97] on textarea "To enrich screen reader interactions, please activate Accessibility in Grammarl…" at bounding box center [336, 103] width 226 height 152
drag, startPoint x: 300, startPoint y: 97, endPoint x: 278, endPoint y: 97, distance: 22.3
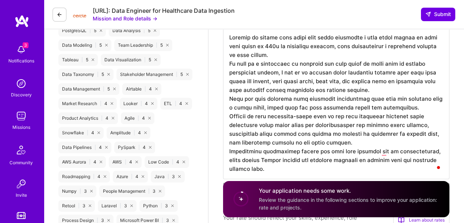
click at [278, 97] on textarea "To enrich screen reader interactions, please activate Accessibility in Grammarl…" at bounding box center [336, 103] width 226 height 152
click at [236, 98] on textarea "To enrich screen reader interactions, please activate Accessibility in Grammarl…" at bounding box center [336, 103] width 226 height 152
click at [237, 97] on textarea "To enrich screen reader interactions, please activate Accessibility in Grammarl…" at bounding box center [336, 103] width 226 height 152
click at [240, 97] on textarea "To enrich screen reader interactions, please activate Accessibility in Grammarl…" at bounding box center [336, 103] width 226 height 152
click at [274, 99] on textarea "To enrich screen reader interactions, please activate Accessibility in Grammarl…" at bounding box center [336, 103] width 226 height 152
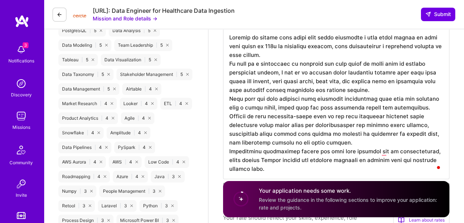
click at [274, 99] on textarea "To enrich screen reader interactions, please activate Accessibility in Grammarl…" at bounding box center [336, 103] width 226 height 152
click at [240, 100] on textarea "To enrich screen reader interactions, please activate Accessibility in Grammarl…" at bounding box center [336, 103] width 226 height 152
click at [345, 72] on textarea "To enrich screen reader interactions, please activate Accessibility in Grammarl…" at bounding box center [336, 103] width 226 height 152
click at [236, 107] on textarea "To enrich screen reader interactions, please activate Accessibility in Grammarl…" at bounding box center [336, 103] width 226 height 152
drag, startPoint x: 236, startPoint y: 107, endPoint x: 313, endPoint y: 103, distance: 76.4
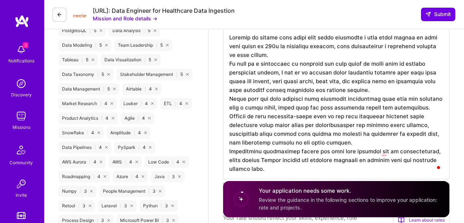
click at [313, 103] on textarea "To enrich screen reader interactions, please activate Accessibility in Grammarl…" at bounding box center [336, 103] width 226 height 152
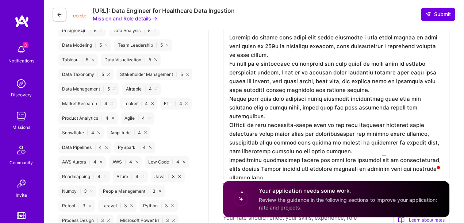
click at [398, 106] on textarea "To enrich screen reader interactions, please activate Accessibility in Grammarl…" at bounding box center [336, 103] width 226 height 152
drag, startPoint x: 398, startPoint y: 106, endPoint x: 298, endPoint y: 107, distance: 99.3
click at [298, 107] on textarea "To enrich screen reader interactions, please activate Accessibility in Grammarl…" at bounding box center [336, 103] width 226 height 152
click at [316, 76] on textarea "To enrich screen reader interactions, please activate Accessibility in Grammarl…" at bounding box center [336, 103] width 226 height 152
click at [420, 107] on textarea "To enrich screen reader interactions, please activate Accessibility in Grammarl…" at bounding box center [336, 103] width 226 height 152
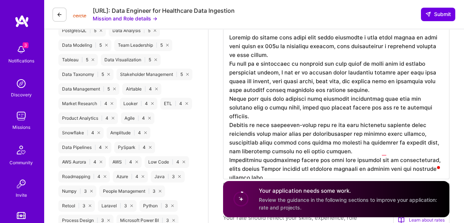
click at [420, 107] on textarea "To enrich screen reader interactions, please activate Accessibility in Grammarl…" at bounding box center [336, 103] width 226 height 152
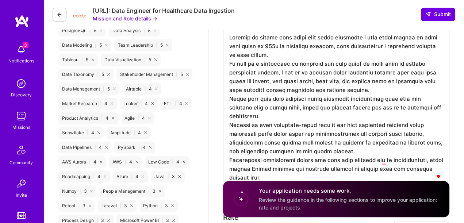
click at [381, 81] on textarea "To enrich screen reader interactions, please activate Accessibility in Grammarl…" at bounding box center [336, 107] width 226 height 161
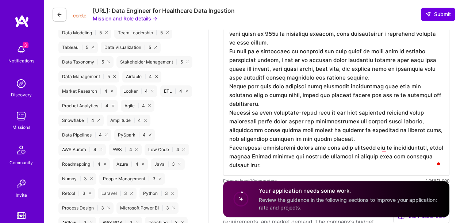
scroll to position [467, 0]
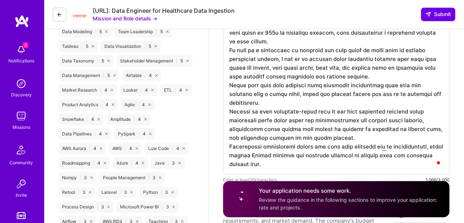
click at [289, 108] on textarea "To enrich screen reader interactions, please activate Accessibility in Grammarl…" at bounding box center [336, 94] width 226 height 161
drag, startPoint x: 289, startPoint y: 108, endPoint x: 305, endPoint y: 108, distance: 16.1
click at [305, 108] on textarea "To enrich screen reader interactions, please activate Accessibility in Grammarl…" at bounding box center [336, 94] width 226 height 161
click at [311, 91] on textarea "To enrich screen reader interactions, please activate Accessibility in Grammarl…" at bounding box center [336, 94] width 226 height 161
click at [376, 111] on textarea "To enrich screen reader interactions, please activate Accessibility in Grammarl…" at bounding box center [336, 94] width 226 height 161
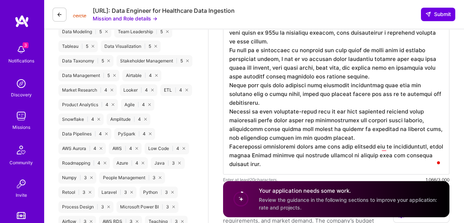
drag, startPoint x: 376, startPoint y: 111, endPoint x: 233, endPoint y: 110, distance: 143.9
click at [233, 110] on textarea "To enrich screen reader interactions, please activate Accessibility in Grammarl…" at bounding box center [336, 94] width 226 height 161
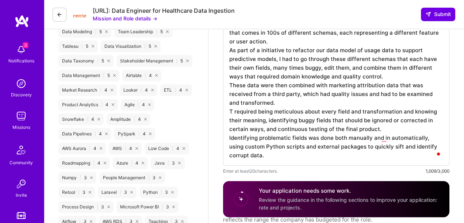
scroll to position [0, 0]
click at [270, 99] on textarea "Working on mobile apps usage data means ingesting a very large amount of data t…" at bounding box center [336, 90] width 226 height 152
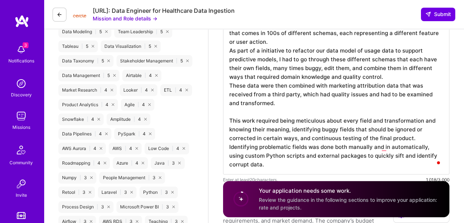
click at [257, 120] on textarea "Working on mobile apps usage data means ingesting a very large amount of data t…" at bounding box center [336, 94] width 226 height 161
click at [256, 121] on textarea "Working on mobile apps usage data means ingesting a very large amount of data t…" at bounding box center [336, 94] width 226 height 161
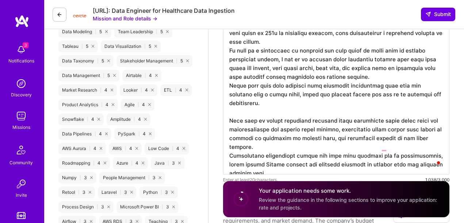
click at [253, 121] on textarea "To enrich screen reader interactions, please activate Accessibility in Grammarl…" at bounding box center [336, 94] width 226 height 161
click at [254, 121] on textarea "To enrich screen reader interactions, please activate Accessibility in Grammarl…" at bounding box center [336, 94] width 226 height 161
click at [320, 120] on textarea "To enrich screen reader interactions, please activate Accessibility in Grammarl…" at bounding box center [336, 94] width 226 height 161
drag, startPoint x: 320, startPoint y: 120, endPoint x: 360, endPoint y: 120, distance: 39.8
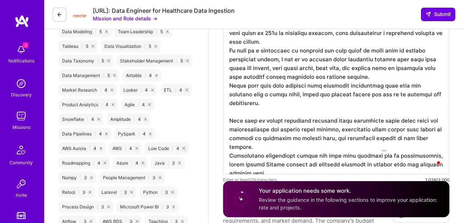
click at [360, 120] on textarea "To enrich screen reader interactions, please activate Accessibility in Grammarl…" at bounding box center [336, 94] width 226 height 161
click at [329, 121] on textarea "To enrich screen reader interactions, please activate Accessibility in Grammarl…" at bounding box center [336, 94] width 226 height 161
click at [387, 121] on textarea "To enrich screen reader interactions, please activate Accessibility in Grammarl…" at bounding box center [336, 94] width 226 height 161
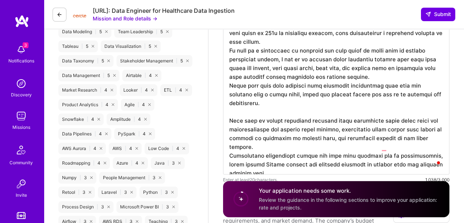
click at [303, 108] on textarea "To enrich screen reader interactions, please activate Accessibility in Grammarl…" at bounding box center [336, 94] width 226 height 161
click at [291, 106] on textarea "To enrich screen reader interactions, please activate Accessibility in Grammarl…" at bounding box center [336, 94] width 226 height 161
click at [359, 130] on textarea "To enrich screen reader interactions, please activate Accessibility in Grammarl…" at bounding box center [336, 94] width 226 height 161
drag, startPoint x: 359, startPoint y: 130, endPoint x: 375, endPoint y: 129, distance: 16.1
click at [375, 129] on textarea "To enrich screen reader interactions, please activate Accessibility in Grammarl…" at bounding box center [336, 94] width 226 height 161
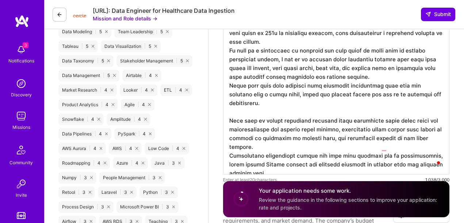
click at [376, 129] on textarea "To enrich screen reader interactions, please activate Accessibility in Grammarl…" at bounding box center [336, 94] width 226 height 161
click at [385, 129] on textarea "To enrich screen reader interactions, please activate Accessibility in Grammarl…" at bounding box center [336, 94] width 226 height 161
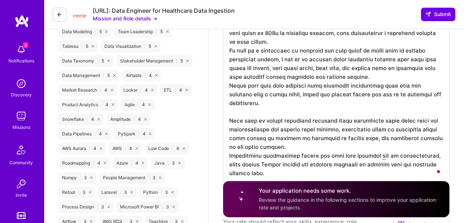
click at [344, 115] on textarea "To enrich screen reader interactions, please activate Accessibility in Grammarl…" at bounding box center [336, 98] width 226 height 169
click at [309, 146] on textarea "To enrich screen reader interactions, please activate Accessibility in Grammarl…" at bounding box center [336, 98] width 226 height 169
click at [237, 156] on textarea "To enrich screen reader interactions, please activate Accessibility in Grammarl…" at bounding box center [336, 98] width 226 height 169
drag, startPoint x: 237, startPoint y: 156, endPoint x: 351, endPoint y: 152, distance: 114.0
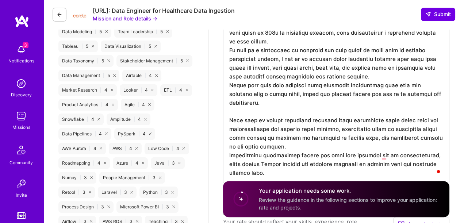
click at [351, 152] on textarea "To enrich screen reader interactions, please activate Accessibility in Grammarl…" at bounding box center [336, 98] width 226 height 169
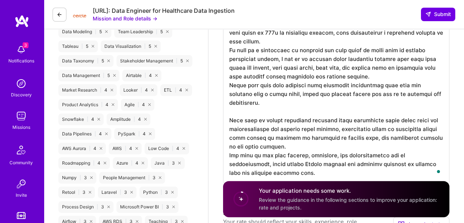
click at [384, 156] on textarea "To enrich screen reader interactions, please activate Accessibility in Grammarl…" at bounding box center [336, 98] width 226 height 169
drag, startPoint x: 384, startPoint y: 156, endPoint x: 394, endPoint y: 156, distance: 9.9
click at [394, 156] on textarea "To enrich screen reader interactions, please activate Accessibility in Grammarl…" at bounding box center [336, 98] width 226 height 169
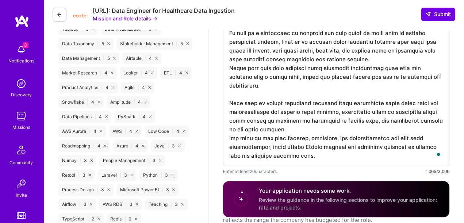
scroll to position [490, 0]
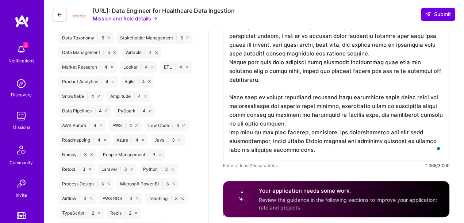
click at [273, 139] on textarea "To enrich screen reader interactions, please activate Accessibility in Grammarl…" at bounding box center [336, 75] width 226 height 169
drag, startPoint x: 273, startPoint y: 139, endPoint x: 333, endPoint y: 141, distance: 59.2
click at [333, 141] on textarea "To enrich screen reader interactions, please activate Accessibility in Grammarl…" at bounding box center [336, 75] width 226 height 169
click at [400, 140] on textarea "To enrich screen reader interactions, please activate Accessibility in Grammarl…" at bounding box center [336, 75] width 226 height 169
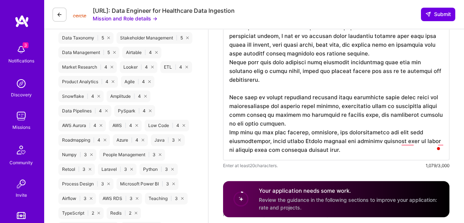
scroll to position [501, 0]
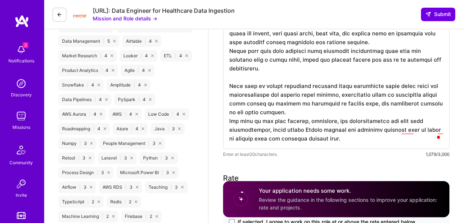
click at [429, 130] on textarea "To enrich screen reader interactions, please activate Accessibility in Grammarl…" at bounding box center [336, 64] width 226 height 169
click at [401, 108] on textarea "To enrich screen reader interactions, please activate Accessibility in Grammarl…" at bounding box center [336, 64] width 226 height 169
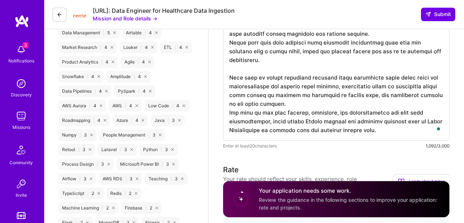
scroll to position [510, 0]
click at [374, 130] on textarea "To enrich screen reader interactions, please activate Accessibility in Grammarl…" at bounding box center [336, 55] width 226 height 169
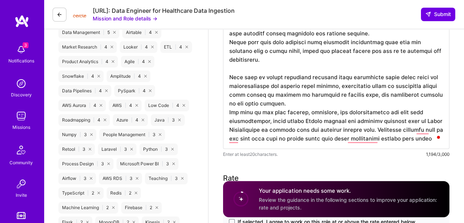
type textarea "Working on mobile apps usage data means ingesting a very large amount of data t…"
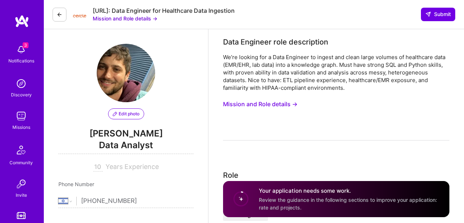
select select "IL"
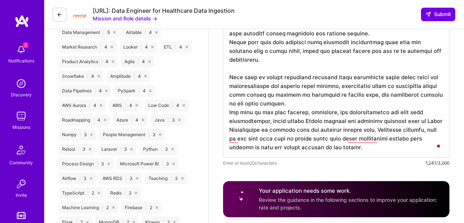
click at [369, 142] on textarea "To enrich screen reader interactions, please activate Accessibility in Grammarl…" at bounding box center [336, 64] width 226 height 187
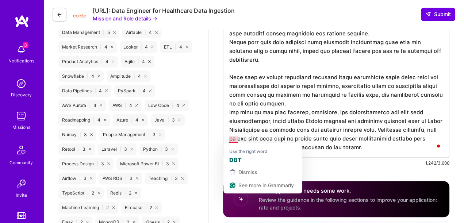
click at [267, 123] on textarea "To enrich screen reader interactions, please activate Accessibility in Grammarl…" at bounding box center [336, 64] width 226 height 187
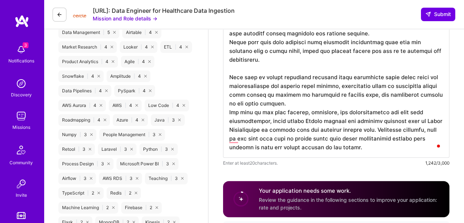
click at [229, 139] on textarea "To enrich screen reader interactions, please activate Accessibility in Grammarl…" at bounding box center [336, 64] width 226 height 187
click at [238, 140] on textarea "To enrich screen reader interactions, please activate Accessibility in Grammarl…" at bounding box center [336, 64] width 226 height 187
click at [310, 112] on textarea "To enrich screen reader interactions, please activate Accessibility in Grammarl…" at bounding box center [336, 64] width 226 height 187
click at [388, 113] on textarea "To enrich screen reader interactions, please activate Accessibility in Grammarl…" at bounding box center [336, 64] width 226 height 187
click at [392, 113] on textarea "To enrich screen reader interactions, please activate Accessibility in Grammarl…" at bounding box center [336, 64] width 226 height 187
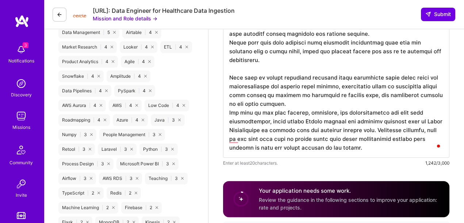
click at [401, 111] on textarea "To enrich screen reader interactions, please activate Accessibility in Grammarl…" at bounding box center [336, 64] width 226 height 187
click at [415, 113] on textarea "To enrich screen reader interactions, please activate Accessibility in Grammarl…" at bounding box center [336, 64] width 226 height 187
click at [332, 71] on textarea "To enrich screen reader interactions, please activate Accessibility in Grammarl…" at bounding box center [336, 64] width 226 height 187
click at [300, 130] on textarea "To enrich screen reader interactions, please activate Accessibility in Grammarl…" at bounding box center [336, 64] width 226 height 187
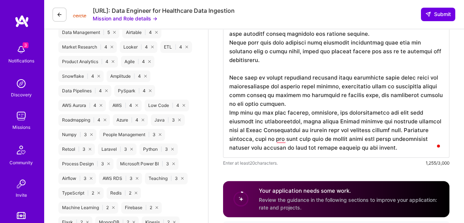
click at [422, 119] on textarea "To enrich screen reader interactions, please activate Accessibility in Grammarl…" at bounding box center [336, 64] width 226 height 187
click at [287, 129] on textarea "To enrich screen reader interactions, please activate Accessibility in Grammarl…" at bounding box center [336, 64] width 226 height 187
click at [419, 129] on textarea "To enrich screen reader interactions, please activate Accessibility in Grammarl…" at bounding box center [336, 64] width 226 height 187
drag, startPoint x: 419, startPoint y: 129, endPoint x: 414, endPoint y: 146, distance: 17.6
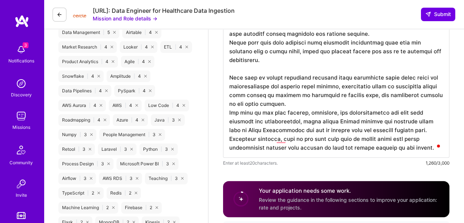
click at [414, 146] on textarea "To enrich screen reader interactions, please activate Accessibility in Grammarl…" at bounding box center [336, 64] width 226 height 187
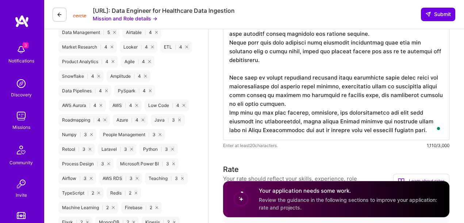
scroll to position [479, 0]
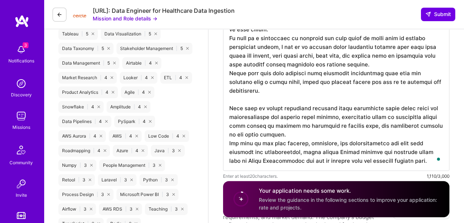
click at [354, 131] on textarea "To enrich screen reader interactions, please activate Accessibility in Grammarl…" at bounding box center [336, 85] width 226 height 169
click at [310, 97] on textarea "To enrich screen reader interactions, please activate Accessibility in Grammarl…" at bounding box center [336, 85] width 226 height 169
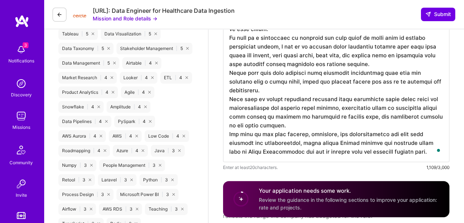
scroll to position [0, 0]
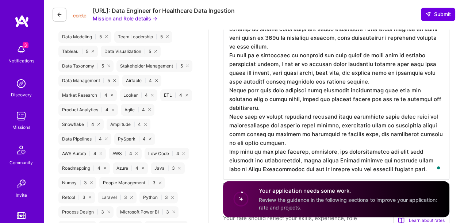
scroll to position [464, 0]
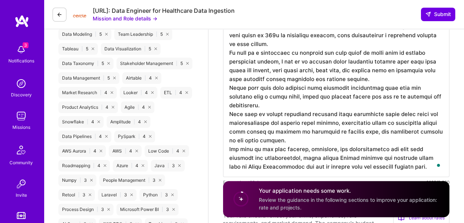
click at [317, 150] on textarea "To enrich screen reader interactions, please activate Accessibility in Grammarl…" at bounding box center [336, 96] width 226 height 161
click at [303, 111] on textarea "To enrich screen reader interactions, please activate Accessibility in Grammarl…" at bounding box center [336, 96] width 226 height 161
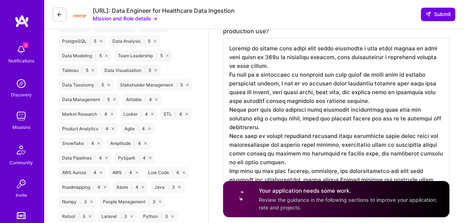
scroll to position [441, 0]
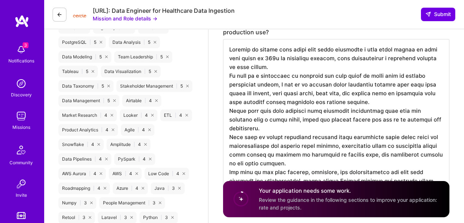
click at [328, 93] on textarea "To enrich screen reader interactions, please activate Accessibility in Grammarl…" at bounding box center [336, 119] width 226 height 161
click at [377, 86] on textarea "To enrich screen reader interactions, please activate Accessibility in Grammarl…" at bounding box center [336, 119] width 226 height 161
click at [366, 85] on textarea "To enrich screen reader interactions, please activate Accessibility in Grammarl…" at bounding box center [336, 119] width 226 height 161
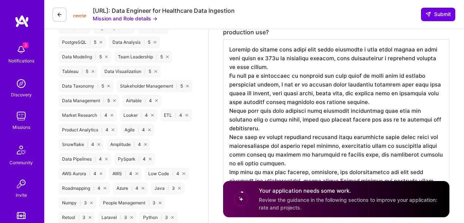
click at [366, 85] on textarea "To enrich screen reader interactions, please activate Accessibility in Grammarl…" at bounding box center [336, 119] width 226 height 161
click at [332, 79] on textarea "To enrich screen reader interactions, please activate Accessibility in Grammarl…" at bounding box center [336, 119] width 226 height 161
click at [288, 85] on textarea "To enrich screen reader interactions, please activate Accessibility in Grammarl…" at bounding box center [336, 119] width 226 height 161
drag, startPoint x: 288, startPoint y: 85, endPoint x: 300, endPoint y: 86, distance: 12.1
click at [300, 86] on textarea "To enrich screen reader interactions, please activate Accessibility in Grammarl…" at bounding box center [336, 119] width 226 height 161
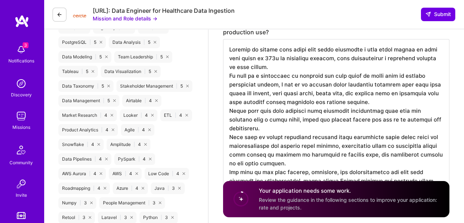
click at [321, 72] on textarea "To enrich screen reader interactions, please activate Accessibility in Grammarl…" at bounding box center [336, 119] width 226 height 161
click at [323, 68] on textarea "To enrich screen reader interactions, please activate Accessibility in Grammarl…" at bounding box center [336, 119] width 226 height 161
click at [395, 84] on textarea "To enrich screen reader interactions, please activate Accessibility in Grammarl…" at bounding box center [336, 119] width 226 height 161
drag, startPoint x: 395, startPoint y: 84, endPoint x: 266, endPoint y: 94, distance: 129.7
click at [266, 94] on textarea "To enrich screen reader interactions, please activate Accessibility in Grammarl…" at bounding box center [336, 119] width 226 height 161
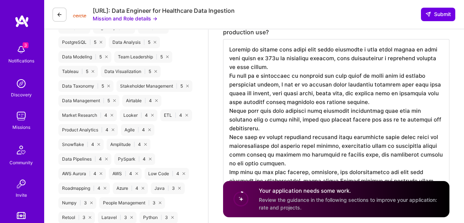
click at [266, 94] on textarea "To enrich screen reader interactions, please activate Accessibility in Grammarl…" at bounding box center [336, 119] width 226 height 161
click at [297, 71] on textarea "To enrich screen reader interactions, please activate Accessibility in Grammarl…" at bounding box center [336, 119] width 226 height 161
drag, startPoint x: 268, startPoint y: 93, endPoint x: 318, endPoint y: 93, distance: 49.7
click at [318, 93] on textarea "To enrich screen reader interactions, please activate Accessibility in Grammarl…" at bounding box center [336, 119] width 226 height 161
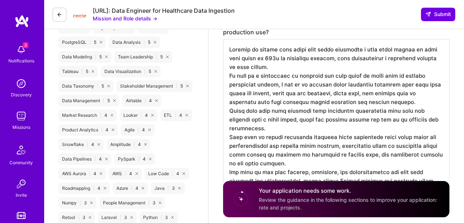
click at [271, 94] on textarea "To enrich screen reader interactions, please activate Accessibility in Grammarl…" at bounding box center [336, 119] width 226 height 161
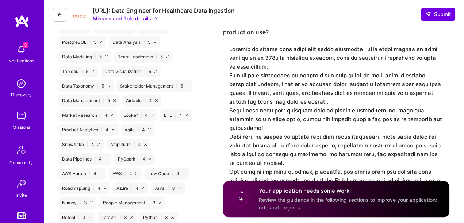
scroll to position [459, 0]
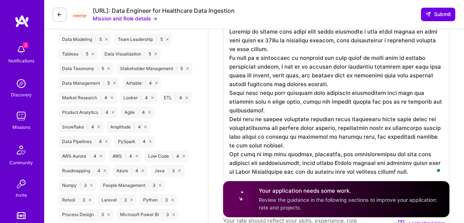
drag, startPoint x: 333, startPoint y: 84, endPoint x: 277, endPoint y: 84, distance: 55.1
click at [277, 84] on textarea "To enrich screen reader interactions, please activate Accessibility in Grammarl…" at bounding box center [336, 102] width 226 height 161
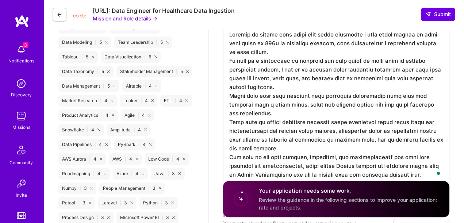
scroll to position [454, 0]
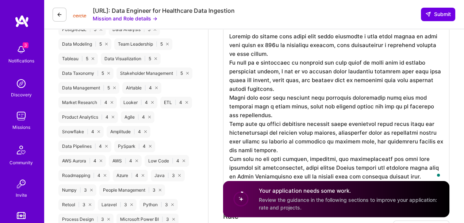
click at [302, 96] on textarea "To enrich screen reader interactions, please activate Accessibility in Grammarl…" at bounding box center [336, 106] width 226 height 161
drag, startPoint x: 302, startPoint y: 96, endPoint x: 331, endPoint y: 99, distance: 29.0
click at [331, 99] on textarea "To enrich screen reader interactions, please activate Accessibility in Grammarl…" at bounding box center [336, 106] width 226 height 161
click at [284, 107] on textarea "To enrich screen reader interactions, please activate Accessibility in Grammarl…" at bounding box center [336, 106] width 226 height 161
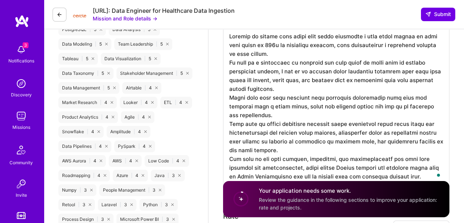
click at [284, 107] on textarea "To enrich screen reader interactions, please activate Accessibility in Grammarl…" at bounding box center [336, 106] width 226 height 161
click at [354, 106] on textarea "To enrich screen reader interactions, please activate Accessibility in Grammarl…" at bounding box center [336, 106] width 226 height 161
click at [399, 106] on textarea "To enrich screen reader interactions, please activate Accessibility in Grammarl…" at bounding box center [336, 106] width 226 height 161
click at [417, 106] on textarea "To enrich screen reader interactions, please activate Accessibility in Grammarl…" at bounding box center [336, 106] width 226 height 161
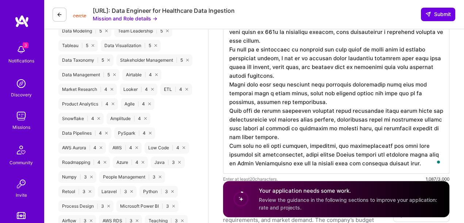
scroll to position [469, 0]
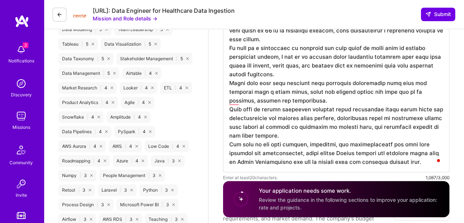
click at [313, 97] on textarea "To enrich screen reader interactions, please activate Accessibility in Grammarl…" at bounding box center [336, 92] width 226 height 161
click at [235, 99] on textarea "To enrich screen reader interactions, please activate Accessibility in Grammarl…" at bounding box center [336, 92] width 226 height 161
click at [288, 95] on textarea "To enrich screen reader interactions, please activate Accessibility in Grammarl…" at bounding box center [336, 92] width 226 height 161
click at [287, 99] on textarea "To enrich screen reader interactions, please activate Accessibility in Grammarl…" at bounding box center [336, 92] width 226 height 161
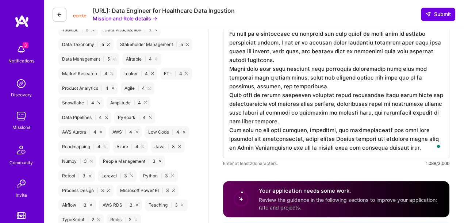
scroll to position [485, 0]
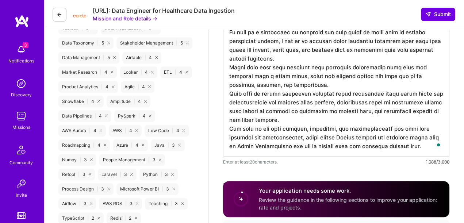
click at [252, 138] on textarea "To enrich screen reader interactions, please activate Accessibility in Grammarl…" at bounding box center [336, 76] width 226 height 161
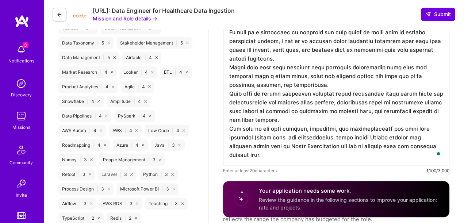
scroll to position [0, 0]
click at [330, 139] on textarea "To enrich screen reader interactions, please activate Accessibility in Grammarl…" at bounding box center [336, 80] width 226 height 169
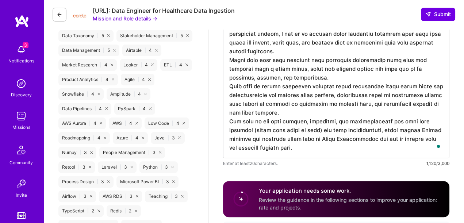
scroll to position [495, 0]
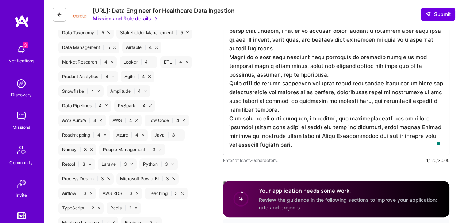
click at [294, 144] on textarea "To enrich screen reader interactions, please activate Accessibility in Grammarl…" at bounding box center [336, 70] width 226 height 169
drag, startPoint x: 253, startPoint y: 126, endPoint x: 324, endPoint y: 127, distance: 70.8
click at [324, 127] on textarea "To enrich screen reader interactions, please activate Accessibility in Grammarl…" at bounding box center [336, 70] width 226 height 169
click at [319, 128] on textarea "To enrich screen reader interactions, please activate Accessibility in Grammarl…" at bounding box center [336, 70] width 226 height 169
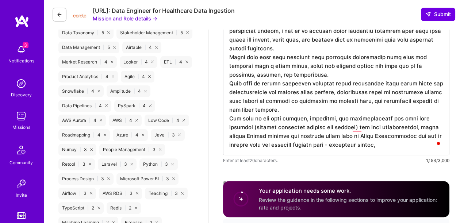
click at [258, 135] on textarea "To enrich screen reader interactions, please activate Accessibility in Grammarl…" at bounding box center [336, 70] width 226 height 169
drag, startPoint x: 258, startPoint y: 135, endPoint x: 299, endPoint y: 141, distance: 42.1
click at [299, 141] on textarea "To enrich screen reader interactions, please activate Accessibility in Grammarl…" at bounding box center [336, 70] width 226 height 169
click at [309, 134] on textarea "To enrich screen reader interactions, please activate Accessibility in Grammarl…" at bounding box center [336, 70] width 226 height 169
drag, startPoint x: 309, startPoint y: 134, endPoint x: 357, endPoint y: 137, distance: 48.6
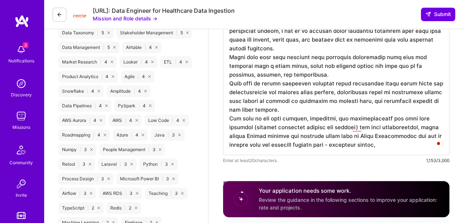
click at [357, 137] on textarea "To enrich screen reader interactions, please activate Accessibility in Grammarl…" at bounding box center [336, 70] width 226 height 169
click at [358, 137] on textarea "To enrich screen reader interactions, please activate Accessibility in Grammarl…" at bounding box center [336, 70] width 226 height 169
click at [241, 144] on textarea "To enrich screen reader interactions, please activate Accessibility in Grammarl…" at bounding box center [336, 70] width 226 height 169
drag, startPoint x: 241, startPoint y: 144, endPoint x: 321, endPoint y: 143, distance: 80.0
click at [321, 143] on textarea "To enrich screen reader interactions, please activate Accessibility in Grammarl…" at bounding box center [336, 70] width 226 height 169
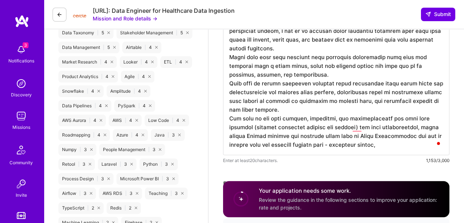
click at [322, 143] on textarea "To enrich screen reader interactions, please activate Accessibility in Grammarl…" at bounding box center [336, 70] width 226 height 169
click at [312, 146] on textarea "To enrich screen reader interactions, please activate Accessibility in Grammarl…" at bounding box center [336, 70] width 226 height 169
drag, startPoint x: 312, startPoint y: 146, endPoint x: 296, endPoint y: 146, distance: 16.1
click at [296, 146] on textarea "To enrich screen reader interactions, please activate Accessibility in Grammarl…" at bounding box center [336, 70] width 226 height 169
click at [341, 143] on textarea "To enrich screen reader interactions, please activate Accessibility in Grammarl…" at bounding box center [336, 70] width 226 height 169
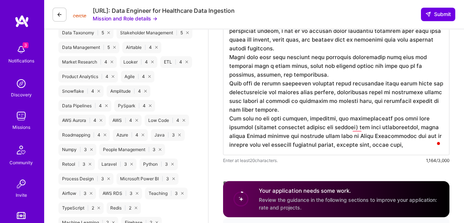
scroll to position [0, 0]
click at [346, 108] on textarea "To enrich screen reader interactions, please activate Accessibility in Grammarl…" at bounding box center [336, 70] width 226 height 169
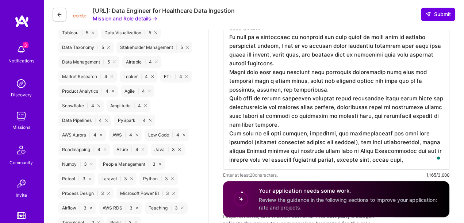
scroll to position [480, 0]
drag, startPoint x: 406, startPoint y: 160, endPoint x: 291, endPoint y: 158, distance: 115.0
click at [291, 158] on textarea "To enrich screen reader interactions, please activate Accessibility in Grammarl…" at bounding box center [336, 84] width 226 height 169
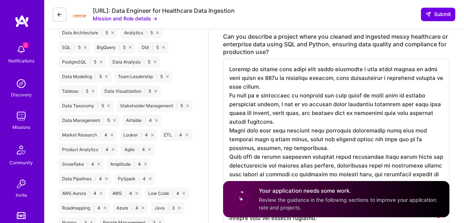
scroll to position [422, 0]
click at [283, 82] on textarea "To enrich screen reader interactions, please activate Accessibility in Grammarl…" at bounding box center [336, 143] width 226 height 169
click at [286, 84] on textarea "To enrich screen reader interactions, please activate Accessibility in Grammarl…" at bounding box center [336, 143] width 226 height 169
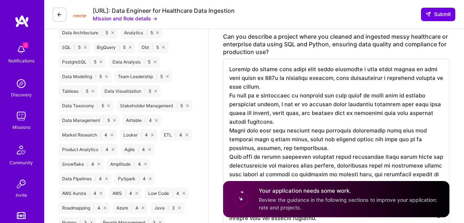
click at [289, 84] on textarea "To enrich screen reader interactions, please activate Accessibility in Grammarl…" at bounding box center [336, 143] width 226 height 169
click at [296, 84] on textarea "To enrich screen reader interactions, please activate Accessibility in Grammarl…" at bounding box center [336, 143] width 226 height 169
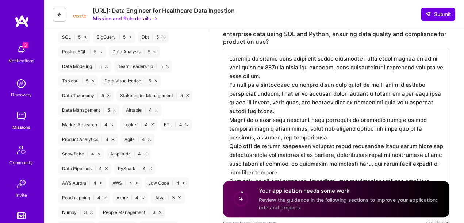
scroll to position [436, 0]
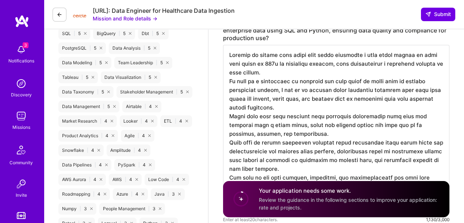
click at [261, 98] on textarea "To enrich screen reader interactions, please activate Accessibility in Grammarl…" at bounding box center [336, 129] width 226 height 169
drag, startPoint x: 261, startPoint y: 98, endPoint x: 291, endPoint y: 96, distance: 30.7
click at [291, 96] on textarea "To enrich screen reader interactions, please activate Accessibility in Grammarl…" at bounding box center [336, 129] width 226 height 169
click at [296, 96] on textarea "To enrich screen reader interactions, please activate Accessibility in Grammarl…" at bounding box center [336, 129] width 226 height 169
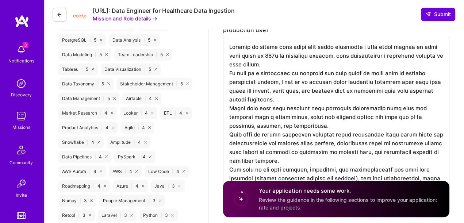
scroll to position [444, 0]
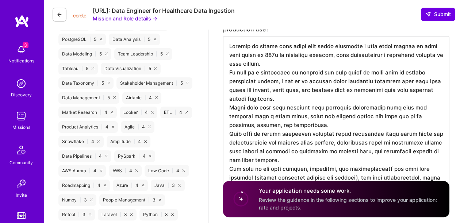
click at [288, 104] on textarea "To enrich screen reader interactions, please activate Accessibility in Grammarl…" at bounding box center [336, 120] width 226 height 169
drag, startPoint x: 288, startPoint y: 104, endPoint x: 308, endPoint y: 113, distance: 22.1
click at [308, 113] on textarea "To enrich screen reader interactions, please activate Accessibility in Grammarl…" at bounding box center [336, 120] width 226 height 169
click at [307, 106] on textarea "To enrich screen reader interactions, please activate Accessibility in Grammarl…" at bounding box center [336, 120] width 226 height 169
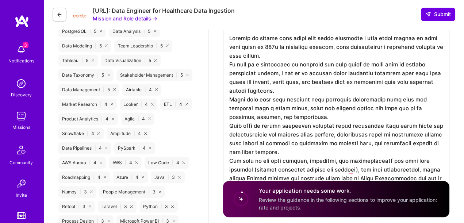
scroll to position [454, 0]
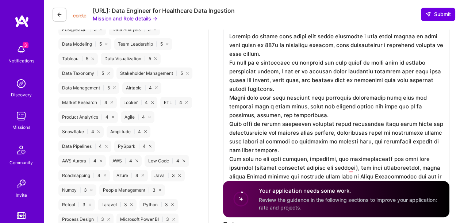
click at [301, 80] on textarea "To enrich screen reader interactions, please activate Accessibility in Grammarl…" at bounding box center [336, 110] width 226 height 169
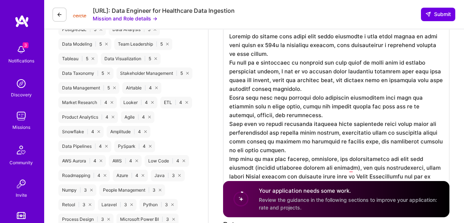
click at [360, 81] on textarea "To enrich screen reader interactions, please activate Accessibility in Grammarl…" at bounding box center [336, 110] width 226 height 169
click at [317, 90] on textarea "To enrich screen reader interactions, please activate Accessibility in Grammarl…" at bounding box center [336, 110] width 226 height 169
click at [322, 89] on textarea "To enrich screen reader interactions, please activate Accessibility in Grammarl…" at bounding box center [336, 110] width 226 height 169
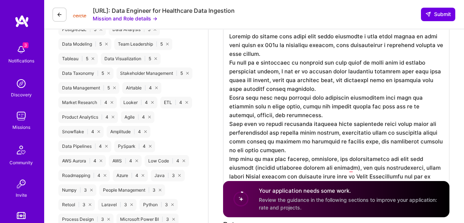
click at [300, 87] on textarea "To enrich screen reader interactions, please activate Accessibility in Grammarl…" at bounding box center [336, 110] width 226 height 169
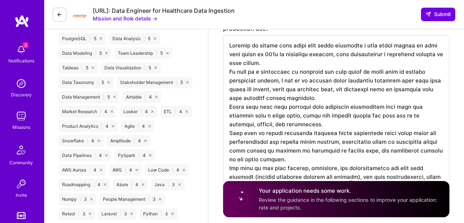
click at [329, 61] on textarea "To enrich screen reader interactions, please activate Accessibility in Grammarl…" at bounding box center [336, 119] width 226 height 169
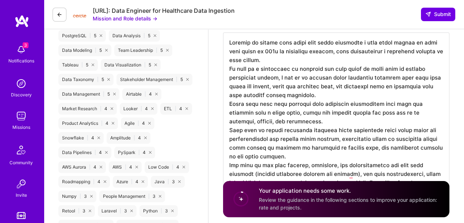
scroll to position [0, 0]
click at [269, 88] on textarea "To enrich screen reader interactions, please activate Accessibility in Grammarl…" at bounding box center [336, 116] width 226 height 169
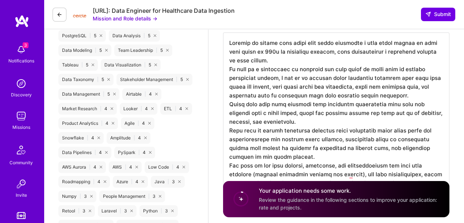
click at [320, 85] on textarea "To enrich screen reader interactions, please activate Accessibility in Grammarl…" at bounding box center [336, 116] width 226 height 169
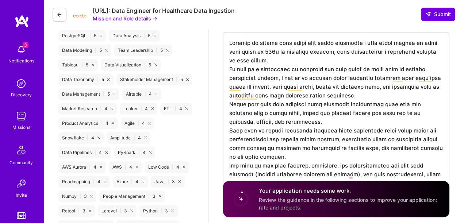
click at [270, 88] on textarea "To enrich screen reader interactions, please activate Accessibility in Grammarl…" at bounding box center [336, 116] width 226 height 169
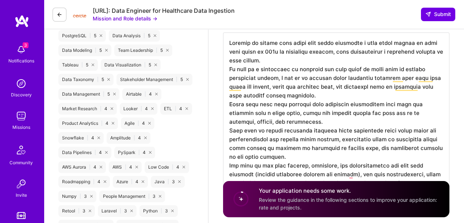
click at [275, 60] on textarea "To enrich screen reader interactions, please activate Accessibility in Grammarl…" at bounding box center [336, 116] width 226 height 169
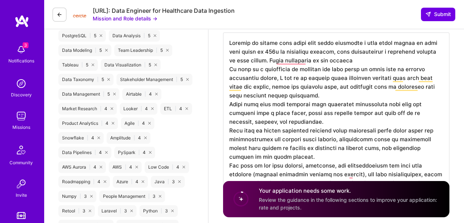
click at [261, 58] on textarea "To enrich screen reader interactions, please activate Accessibility in Grammarl…" at bounding box center [336, 116] width 226 height 169
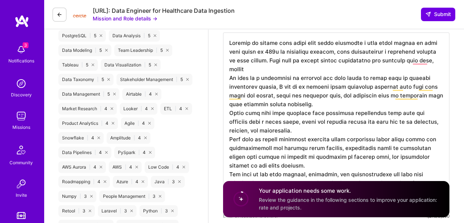
click at [260, 59] on textarea "To enrich screen reader interactions, please activate Accessibility in Grammarl…" at bounding box center [336, 121] width 226 height 178
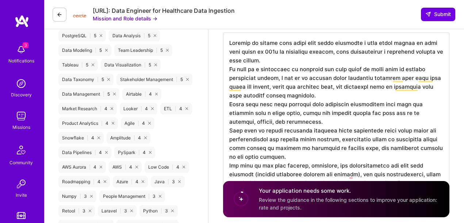
click at [310, 78] on textarea "To enrich screen reader interactions, please activate Accessibility in Grammarl…" at bounding box center [336, 116] width 226 height 169
click at [268, 88] on textarea "To enrich screen reader interactions, please activate Accessibility in Grammarl…" at bounding box center [336, 116] width 226 height 169
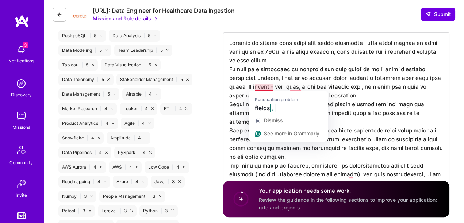
click at [260, 88] on textarea "To enrich screen reader interactions, please activate Accessibility in Grammarl…" at bounding box center [336, 116] width 226 height 169
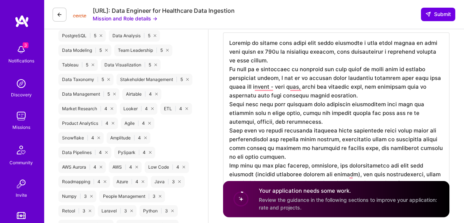
drag, startPoint x: 260, startPoint y: 88, endPoint x: 392, endPoint y: 77, distance: 132.7
click at [392, 77] on textarea "To enrich screen reader interactions, please activate Accessibility in Grammarl…" at bounding box center [336, 116] width 226 height 169
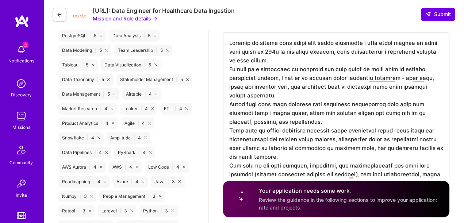
click at [335, 77] on textarea "To enrich screen reader interactions, please activate Accessibility in Grammarl…" at bounding box center [336, 116] width 226 height 169
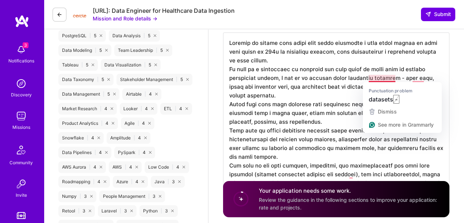
click at [394, 79] on textarea "To enrich screen reader interactions, please activate Accessibility in Grammarl…" at bounding box center [336, 116] width 226 height 169
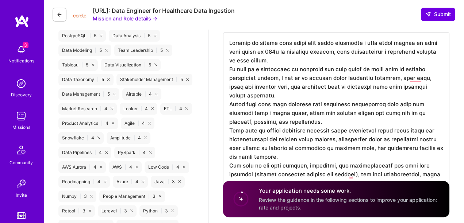
click at [405, 79] on textarea "To enrich screen reader interactions, please activate Accessibility in Grammarl…" at bounding box center [336, 116] width 226 height 169
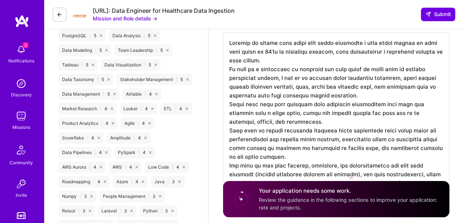
click at [311, 86] on textarea "To enrich screen reader interactions, please activate Accessibility in Grammarl…" at bounding box center [336, 116] width 226 height 169
drag, startPoint x: 311, startPoint y: 86, endPoint x: 315, endPoint y: 87, distance: 4.4
click at [315, 87] on textarea "To enrich screen reader interactions, please activate Accessibility in Grammarl…" at bounding box center [336, 116] width 226 height 169
type textarea "Working on mobile apps usage data means ingesting a very large amount of data t…"
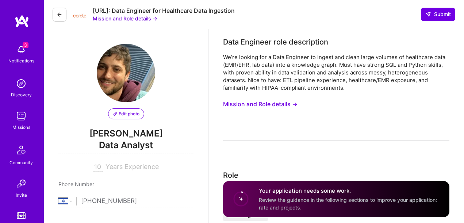
select select "IL"
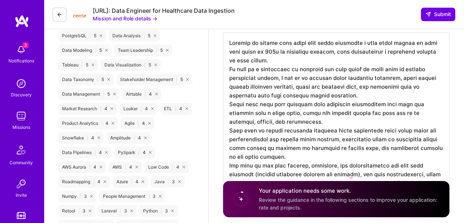
click at [301, 86] on textarea "To enrich screen reader interactions, please activate Accessibility in Grammarl…" at bounding box center [336, 116] width 226 height 169
click at [394, 80] on textarea "To enrich screen reader interactions, please activate Accessibility in Grammarl…" at bounding box center [336, 116] width 226 height 169
click at [261, 87] on textarea "To enrich screen reader interactions, please activate Accessibility in Grammarl…" at bounding box center [336, 116] width 226 height 169
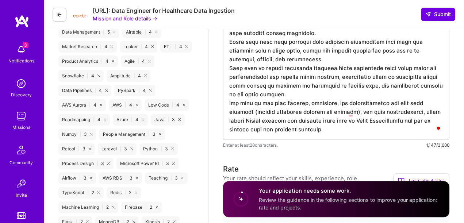
scroll to position [511, 0]
click at [334, 128] on textarea "To enrich screen reader interactions, please activate Accessibility in Grammarl…" at bounding box center [336, 54] width 226 height 169
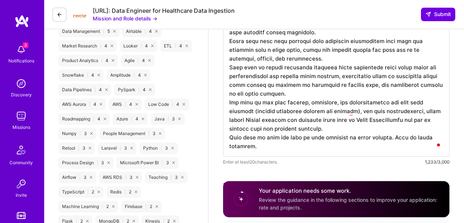
click at [329, 128] on textarea "To enrich screen reader interactions, please activate Accessibility in Grammarl…" at bounding box center [336, 63] width 226 height 187
click at [329, 129] on textarea "To enrich screen reader interactions, please activate Accessibility in Grammarl…" at bounding box center [336, 63] width 226 height 187
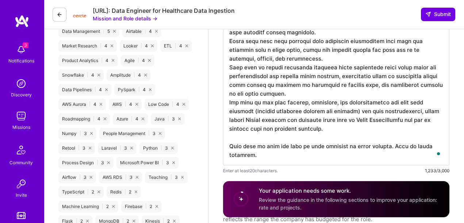
drag, startPoint x: 299, startPoint y: 154, endPoint x: 392, endPoint y: 148, distance: 93.3
click at [392, 148] on textarea "To enrich screen reader interactions, please activate Accessibility in Grammarl…" at bounding box center [336, 68] width 226 height 196
click at [295, 153] on textarea "To enrich screen reader interactions, please activate Accessibility in Grammarl…" at bounding box center [336, 68] width 226 height 196
drag, startPoint x: 273, startPoint y: 153, endPoint x: 392, endPoint y: 143, distance: 119.1
click at [392, 143] on textarea "To enrich screen reader interactions, please activate Accessibility in Grammarl…" at bounding box center [336, 68] width 226 height 196
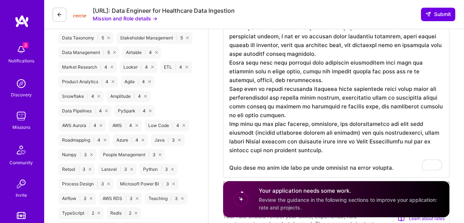
scroll to position [489, 0]
click at [315, 170] on textarea "To enrich screen reader interactions, please activate Accessibility in Grammarl…" at bounding box center [336, 85] width 226 height 187
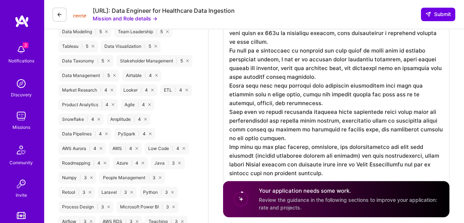
scroll to position [466, 0]
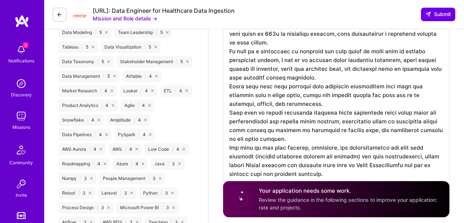
click at [258, 112] on textarea "To enrich screen reader interactions, please activate Accessibility in Grammarl…" at bounding box center [336, 108] width 226 height 187
drag, startPoint x: 258, startPoint y: 112, endPoint x: 298, endPoint y: 111, distance: 39.8
click at [298, 111] on textarea "To enrich screen reader interactions, please activate Accessibility in Grammarl…" at bounding box center [336, 108] width 226 height 187
drag, startPoint x: 298, startPoint y: 111, endPoint x: 280, endPoint y: 112, distance: 17.5
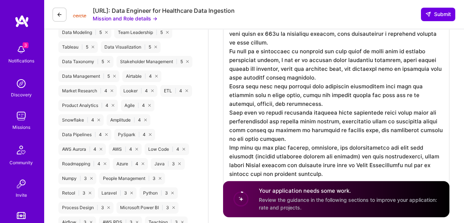
click at [280, 112] on textarea "To enrich screen reader interactions, please activate Accessibility in Grammarl…" at bounding box center [336, 108] width 226 height 187
click at [273, 123] on textarea "To enrich screen reader interactions, please activate Accessibility in Grammarl…" at bounding box center [336, 108] width 226 height 187
drag, startPoint x: 273, startPoint y: 123, endPoint x: 328, endPoint y: 120, distance: 54.8
click at [328, 120] on textarea "To enrich screen reader interactions, please activate Accessibility in Grammarl…" at bounding box center [336, 108] width 226 height 187
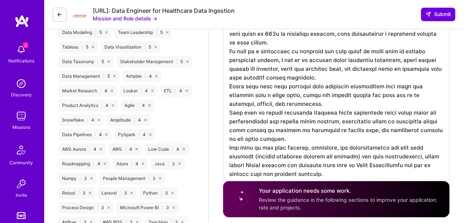
click at [328, 120] on textarea "To enrich screen reader interactions, please activate Accessibility in Grammarl…" at bounding box center [336, 108] width 226 height 187
click at [322, 77] on textarea "To enrich screen reader interactions, please activate Accessibility in Grammarl…" at bounding box center [336, 108] width 226 height 187
drag, startPoint x: 322, startPoint y: 77, endPoint x: 320, endPoint y: 97, distance: 19.4
click at [320, 97] on textarea "To enrich screen reader interactions, please activate Accessibility in Grammarl…" at bounding box center [336, 108] width 226 height 187
click at [320, 74] on textarea "To enrich screen reader interactions, please activate Accessibility in Grammarl…" at bounding box center [336, 108] width 226 height 187
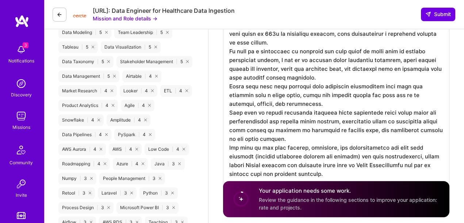
drag, startPoint x: 319, startPoint y: 64, endPoint x: 319, endPoint y: 96, distance: 32.1
click at [319, 96] on textarea "To enrich screen reader interactions, please activate Accessibility in Grammarl…" at bounding box center [336, 108] width 226 height 187
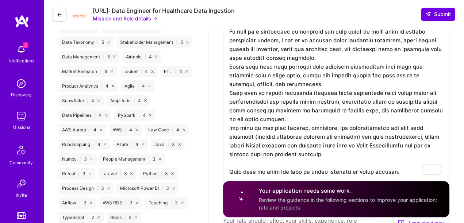
scroll to position [489, 0]
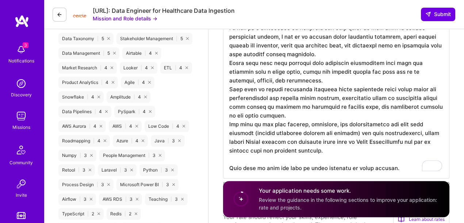
click at [245, 126] on textarea "To enrich screen reader interactions, please activate Accessibility in Grammarl…" at bounding box center [336, 85] width 226 height 187
drag, startPoint x: 245, startPoint y: 126, endPoint x: 376, endPoint y: 123, distance: 130.4
click at [376, 123] on textarea "To enrich screen reader interactions, please activate Accessibility in Grammarl…" at bounding box center [336, 85] width 226 height 187
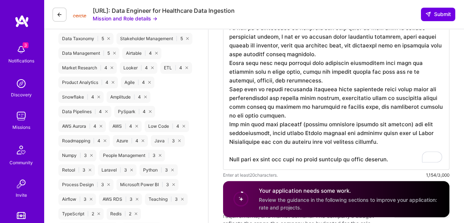
scroll to position [0, 0]
click at [233, 125] on textarea "To enrich screen reader interactions, please activate Accessibility in Grammarl…" at bounding box center [336, 81] width 226 height 178
click at [229, 124] on textarea "To enrich screen reader interactions, please activate Accessibility in Grammarl…" at bounding box center [336, 81] width 226 height 178
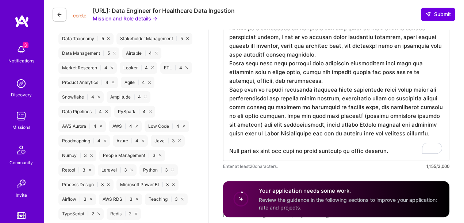
click at [333, 135] on textarea "To enrich screen reader interactions, please activate Accessibility in Grammarl…" at bounding box center [336, 76] width 226 height 169
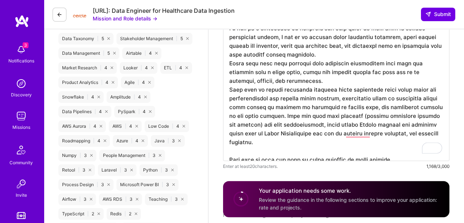
click at [404, 136] on textarea "To enrich screen reader interactions, please activate Accessibility in Grammarl…" at bounding box center [336, 76] width 226 height 169
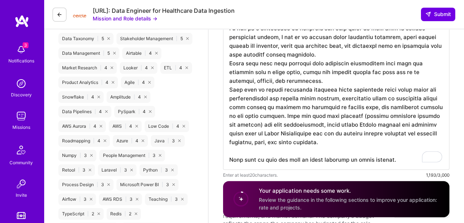
drag, startPoint x: 347, startPoint y: 141, endPoint x: 402, endPoint y: 135, distance: 55.1
click at [402, 135] on textarea "To enrich screen reader interactions, please activate Accessibility in Grammarl…" at bounding box center [336, 81] width 226 height 178
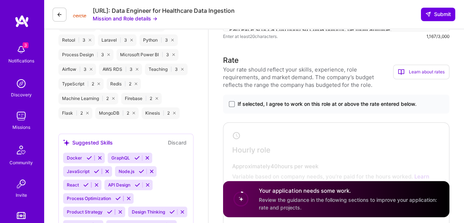
scroll to position [618, 0]
type textarea "Working on mobile apps usage data means ingesting a very large amount of data t…"
click at [253, 104] on span "If selected, I agree to work on this role at or above the rate entered below." at bounding box center [327, 104] width 179 height 7
click at [0, 0] on input "If selected, I agree to work on this role at or above the rate entered below." at bounding box center [0, 0] width 0 height 0
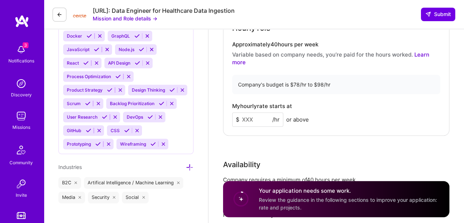
scroll to position [741, 0]
click at [259, 112] on input at bounding box center [257, 119] width 51 height 14
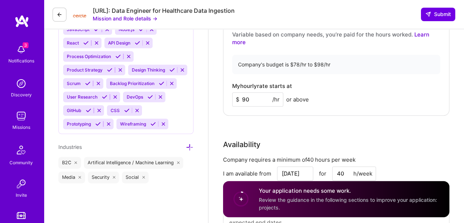
scroll to position [764, 0]
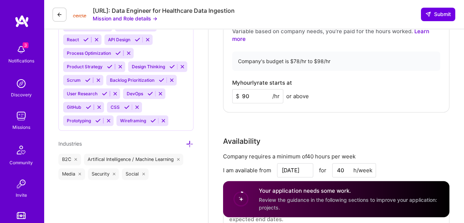
click at [250, 89] on input "90" at bounding box center [257, 96] width 51 height 14
type input "85"
click at [261, 114] on div "Rate Your rate should reflect your skills, experience, role requirements, and m…" at bounding box center [336, 74] width 226 height 330
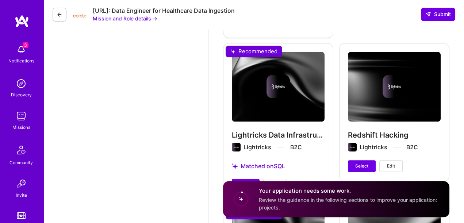
scroll to position [1297, 0]
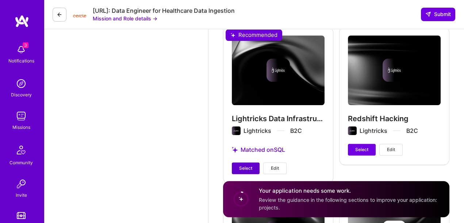
click at [253, 162] on button "Select" at bounding box center [246, 168] width 28 height 12
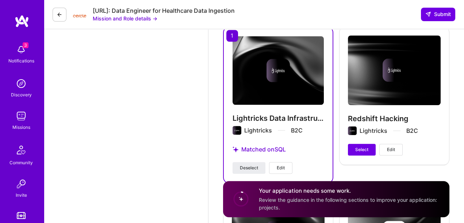
scroll to position [1186, 0]
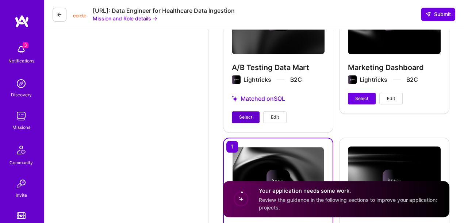
click at [252, 111] on button "Select" at bounding box center [246, 117] width 28 height 12
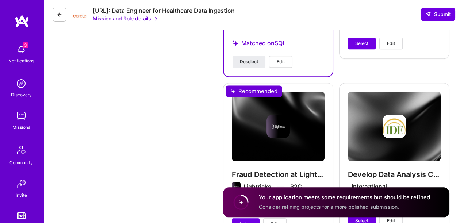
scroll to position [1351, 0]
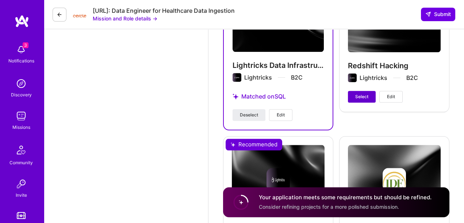
click at [369, 92] on button "Select" at bounding box center [362, 97] width 28 height 12
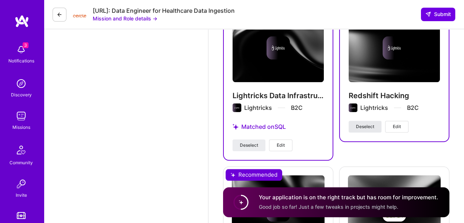
scroll to position [1322, 0]
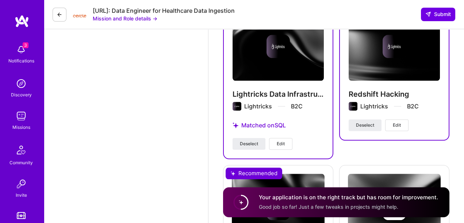
click at [394, 119] on button "Edit" at bounding box center [396, 125] width 23 height 12
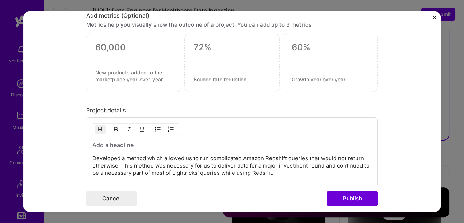
scroll to position [660, 0]
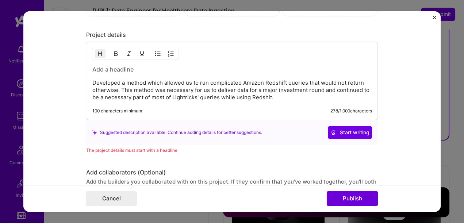
click at [434, 18] on img "Close" at bounding box center [435, 18] width 4 height 4
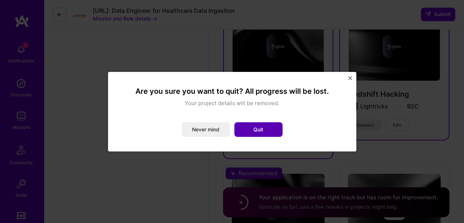
click at [274, 128] on button "Quit" at bounding box center [258, 129] width 48 height 15
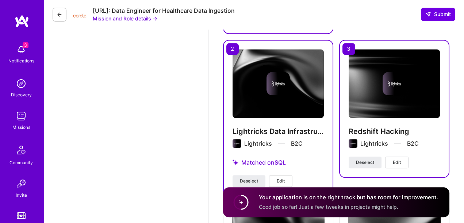
scroll to position [1160, 0]
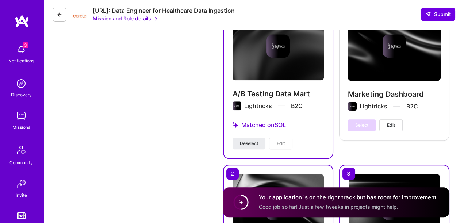
click at [388, 122] on span "Edit" at bounding box center [391, 125] width 8 height 7
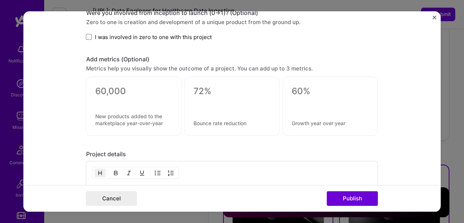
scroll to position [761, 0]
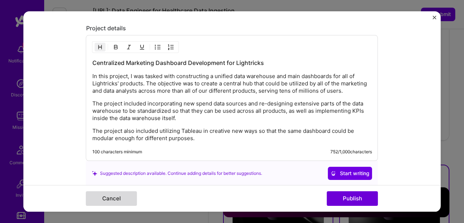
click at [112, 202] on button "Cancel" at bounding box center [111, 198] width 51 height 15
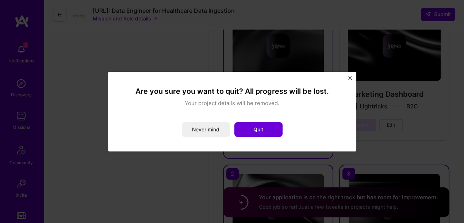
click at [351, 79] on img "Close" at bounding box center [350, 78] width 4 height 4
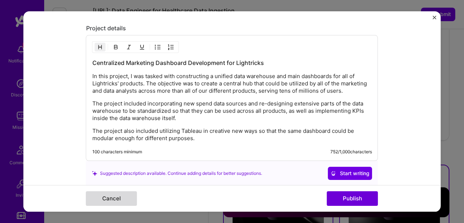
click at [119, 194] on button "Cancel" at bounding box center [111, 198] width 51 height 15
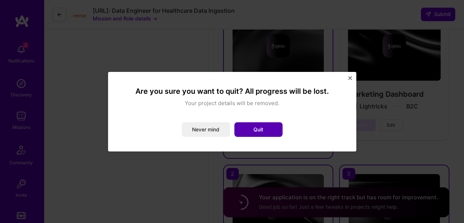
click at [258, 126] on button "Quit" at bounding box center [258, 129] width 48 height 15
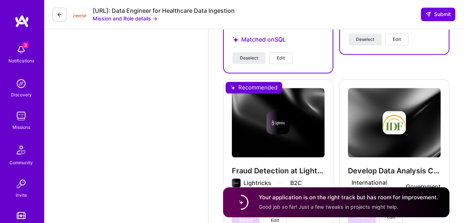
scroll to position [1299, 0]
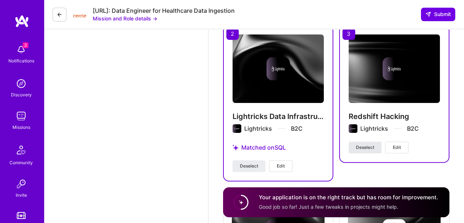
click at [369, 144] on span "Deselect" at bounding box center [365, 147] width 18 height 7
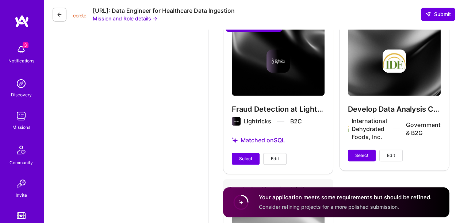
scroll to position [1472, 0]
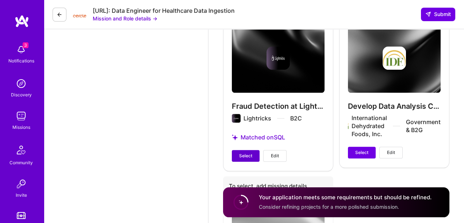
click at [248, 153] on span "Select" at bounding box center [245, 156] width 13 height 7
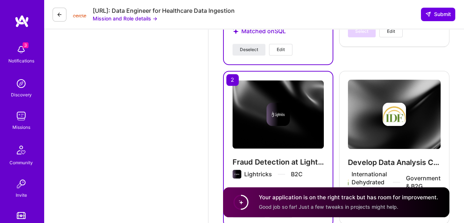
scroll to position [1484, 0]
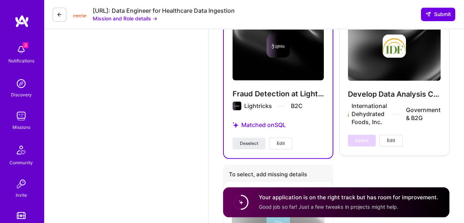
click at [283, 140] on span "Edit" at bounding box center [281, 143] width 8 height 7
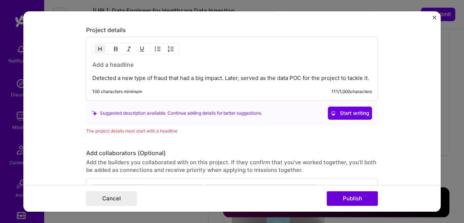
scroll to position [639, 0]
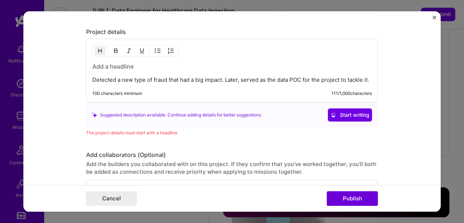
click at [434, 15] on form "Project title Fraud Detection at Lightricks Company Lightricks Project industry…" at bounding box center [232, 111] width 418 height 201
click at [434, 19] on button "Close" at bounding box center [435, 20] width 4 height 8
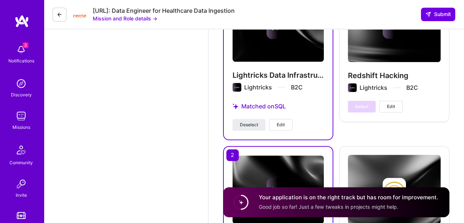
scroll to position [1457, 0]
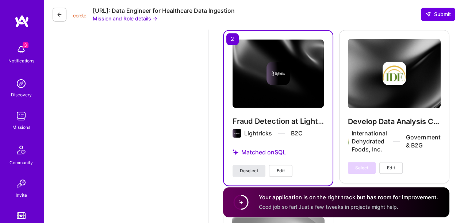
click at [257, 168] on span "Deselect" at bounding box center [249, 171] width 18 height 7
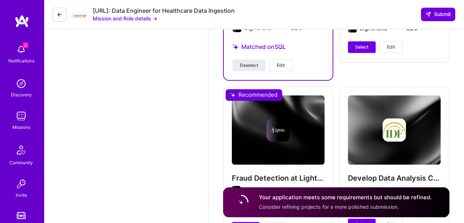
scroll to position [1324, 0]
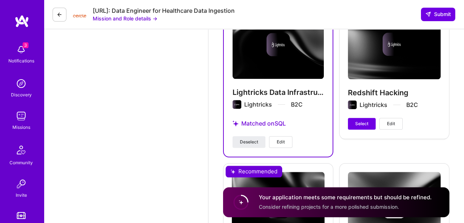
click at [392, 120] on span "Edit" at bounding box center [391, 123] width 8 height 7
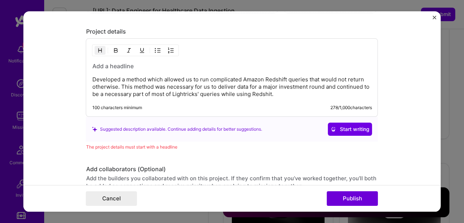
scroll to position [673, 0]
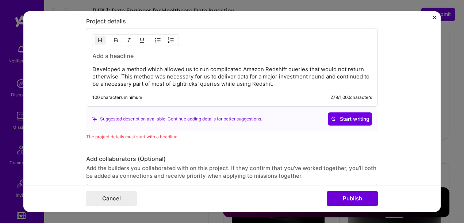
click at [280, 82] on p "Developed a method which allowed us to run complicated Amazon Redshift queries …" at bounding box center [232, 77] width 280 height 22
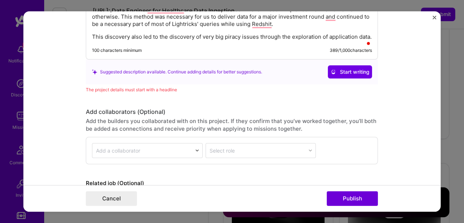
scroll to position [750, 0]
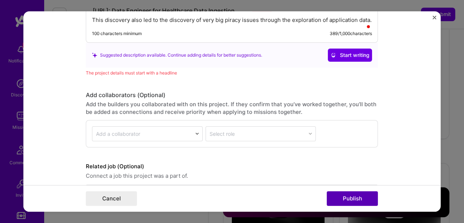
click at [332, 202] on button "Publish" at bounding box center [352, 198] width 51 height 15
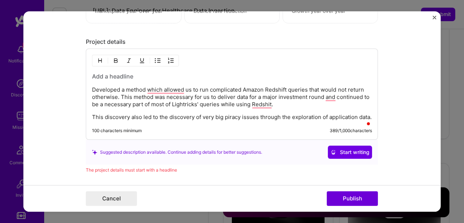
scroll to position [631, 0]
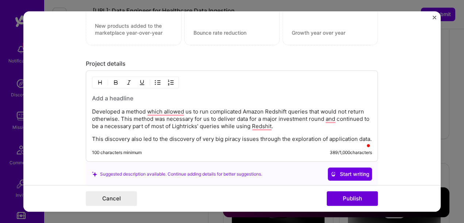
click at [221, 96] on h3 "To enrich screen reader interactions, please activate Accessibility in Grammarl…" at bounding box center [232, 98] width 280 height 8
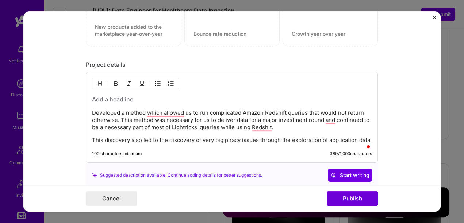
scroll to position [626, 0]
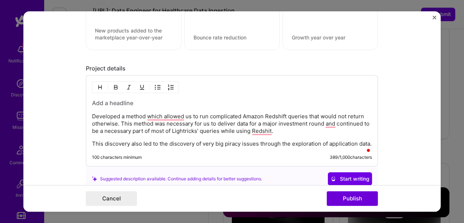
click at [200, 102] on h3 "To enrich screen reader interactions, please activate Accessibility in Grammarl…" at bounding box center [232, 103] width 280 height 8
click at [93, 102] on h3 "Redshift hacking and" at bounding box center [232, 103] width 280 height 8
click at [185, 101] on h3 "Quality control and database deevlopment" at bounding box center [232, 103] width 280 height 8
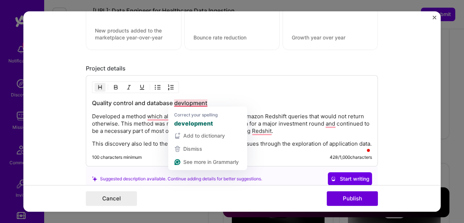
click at [185, 103] on h3 "Quality control and database devlopment" at bounding box center [232, 103] width 280 height 8
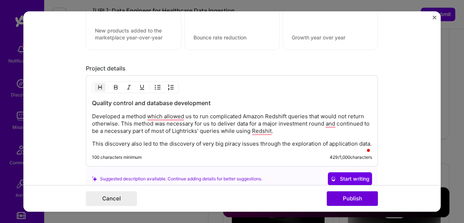
click at [225, 100] on h3 "Quality control and database development" at bounding box center [232, 103] width 280 height 8
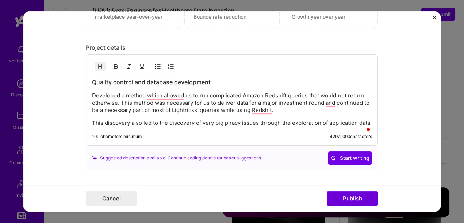
scroll to position [742, 0]
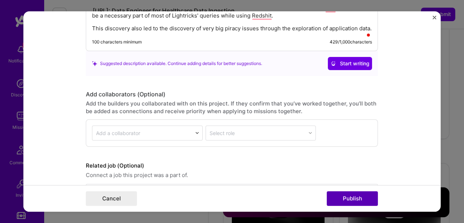
click at [346, 196] on button "Publish" at bounding box center [352, 198] width 51 height 15
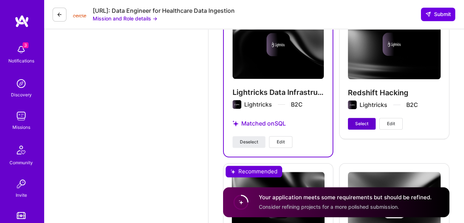
click at [365, 120] on span "Select" at bounding box center [361, 123] width 13 height 7
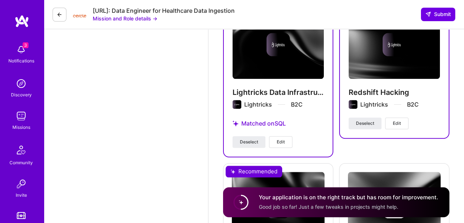
click at [395, 120] on span "Edit" at bounding box center [397, 123] width 8 height 7
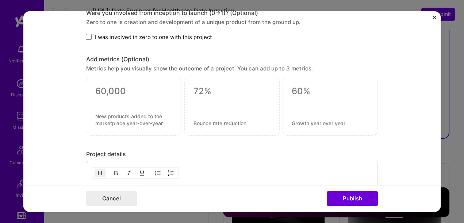
scroll to position [626, 0]
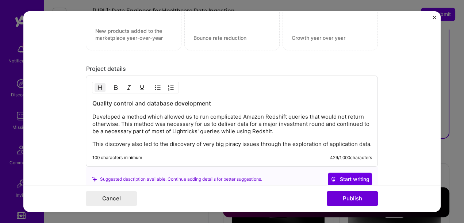
click at [148, 100] on h3 "Quality control and database development" at bounding box center [232, 103] width 280 height 8
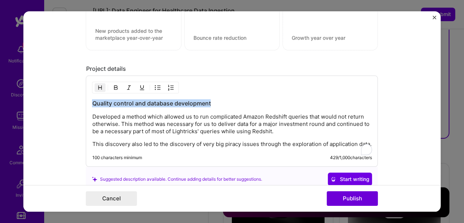
click at [148, 100] on h3 "Quality control and database development" at bounding box center [232, 103] width 280 height 8
copy h3 "Quality control and database development"
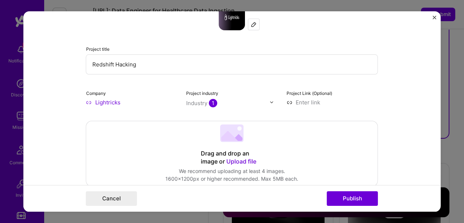
scroll to position [0, 0]
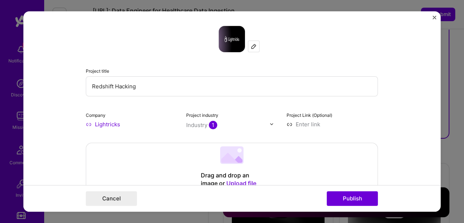
click at [162, 80] on input "Redshift Hacking" at bounding box center [232, 86] width 292 height 20
paste input "Quality control and database development"
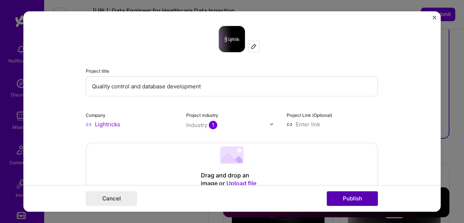
type input "Quality control and database development"
click at [356, 197] on button "Publish" at bounding box center [352, 198] width 51 height 15
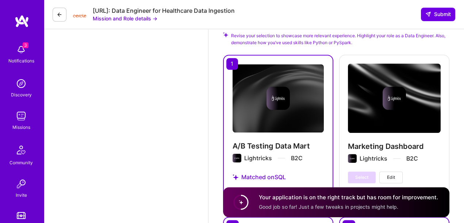
scroll to position [1309, 0]
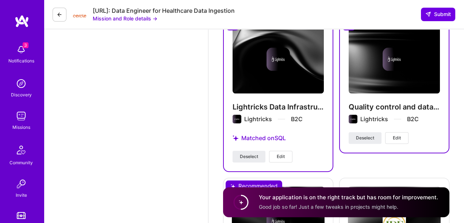
click at [402, 133] on button "Edit" at bounding box center [396, 138] width 23 height 12
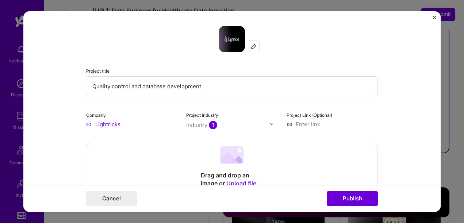
click at [113, 87] on input "Quality control and database development" at bounding box center [232, 86] width 292 height 20
click at [144, 86] on input "Quality Control and database development" at bounding box center [232, 86] width 292 height 20
drag, startPoint x: 173, startPoint y: 86, endPoint x: 168, endPoint y: 86, distance: 4.8
click at [168, 86] on input "Quality Control and Database development" at bounding box center [232, 86] width 292 height 20
type input "Quality Control and Database Development"
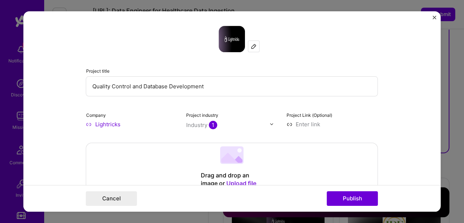
click at [348, 207] on div "Cancel Publish" at bounding box center [232, 198] width 418 height 27
click at [352, 199] on button "Publish" at bounding box center [352, 198] width 51 height 15
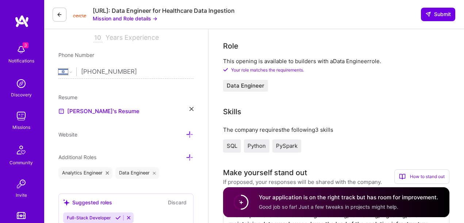
scroll to position [127, 0]
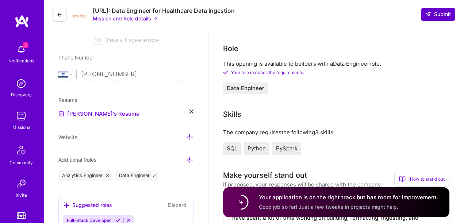
click at [433, 15] on span "Submit" at bounding box center [438, 14] width 26 height 7
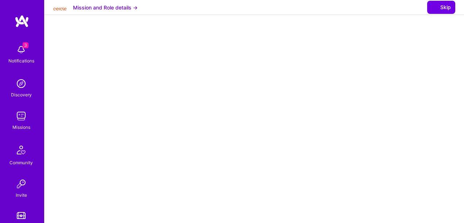
click at [120, 11] on button "Mission and Role details →" at bounding box center [105, 8] width 65 height 8
click at [22, 115] on img at bounding box center [21, 116] width 15 height 15
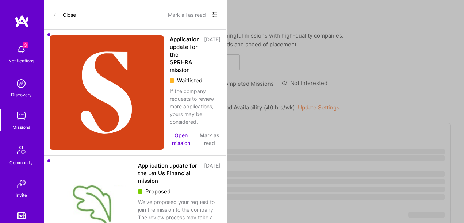
click at [135, 81] on link "All Missions" at bounding box center [144, 86] width 31 height 12
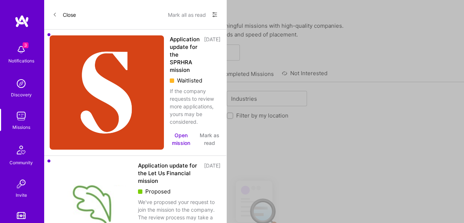
scroll to position [18, 0]
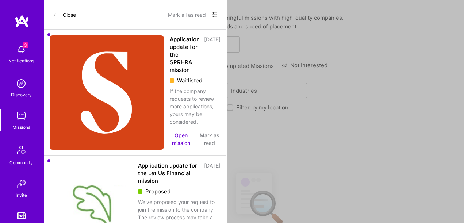
click at [174, 68] on link "Applied Missions" at bounding box center [190, 68] width 44 height 12
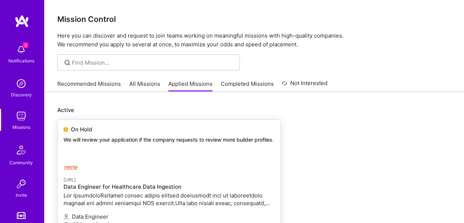
click at [142, 146] on div "On Hold We will review your application if the company requests to review more …" at bounding box center [169, 136] width 223 height 32
click at [168, 146] on div "On Hold We will review your application if the company requests to review more …" at bounding box center [169, 136] width 223 height 32
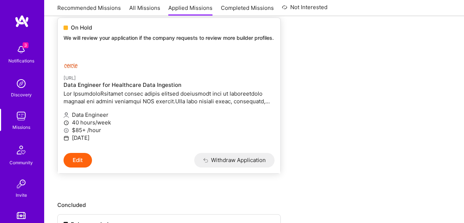
scroll to position [108, 0]
